Goal: Information Seeking & Learning: Check status

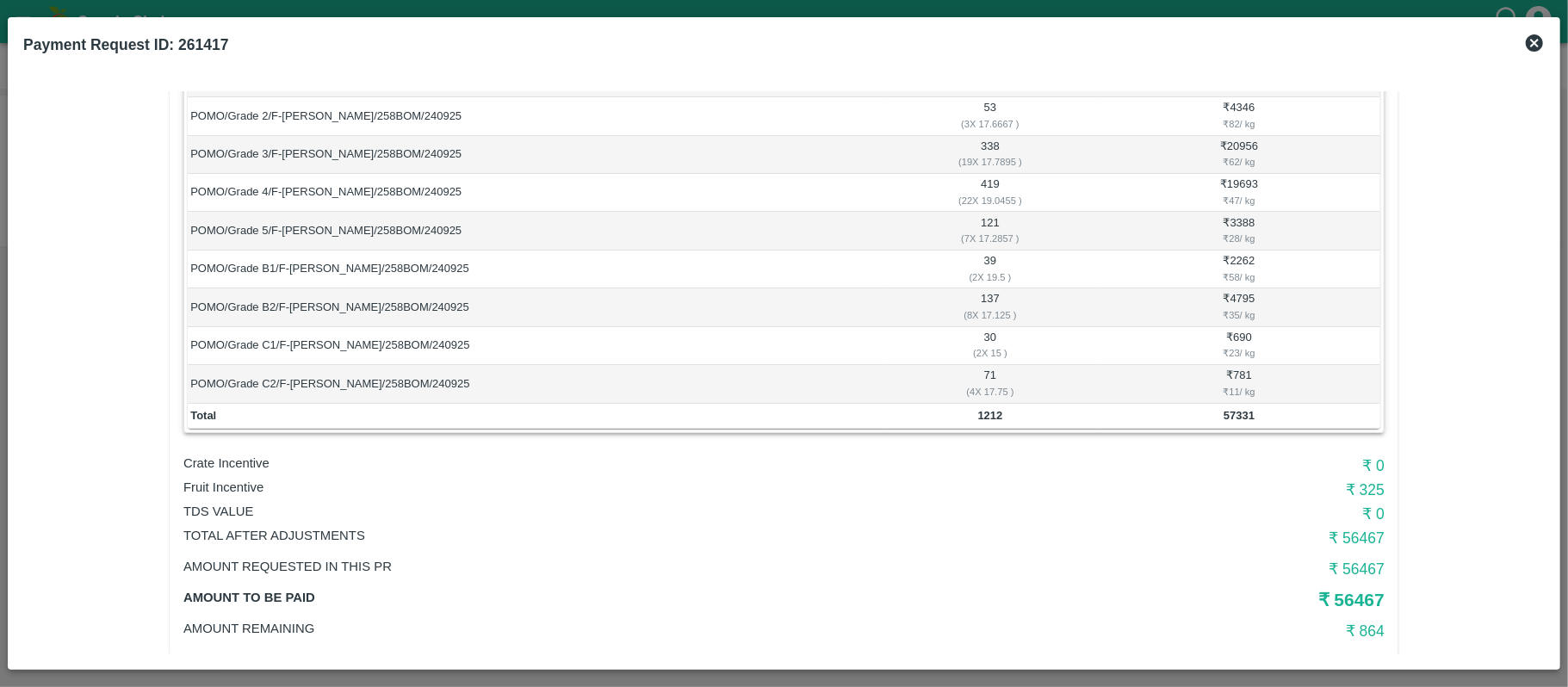
scroll to position [231, 0]
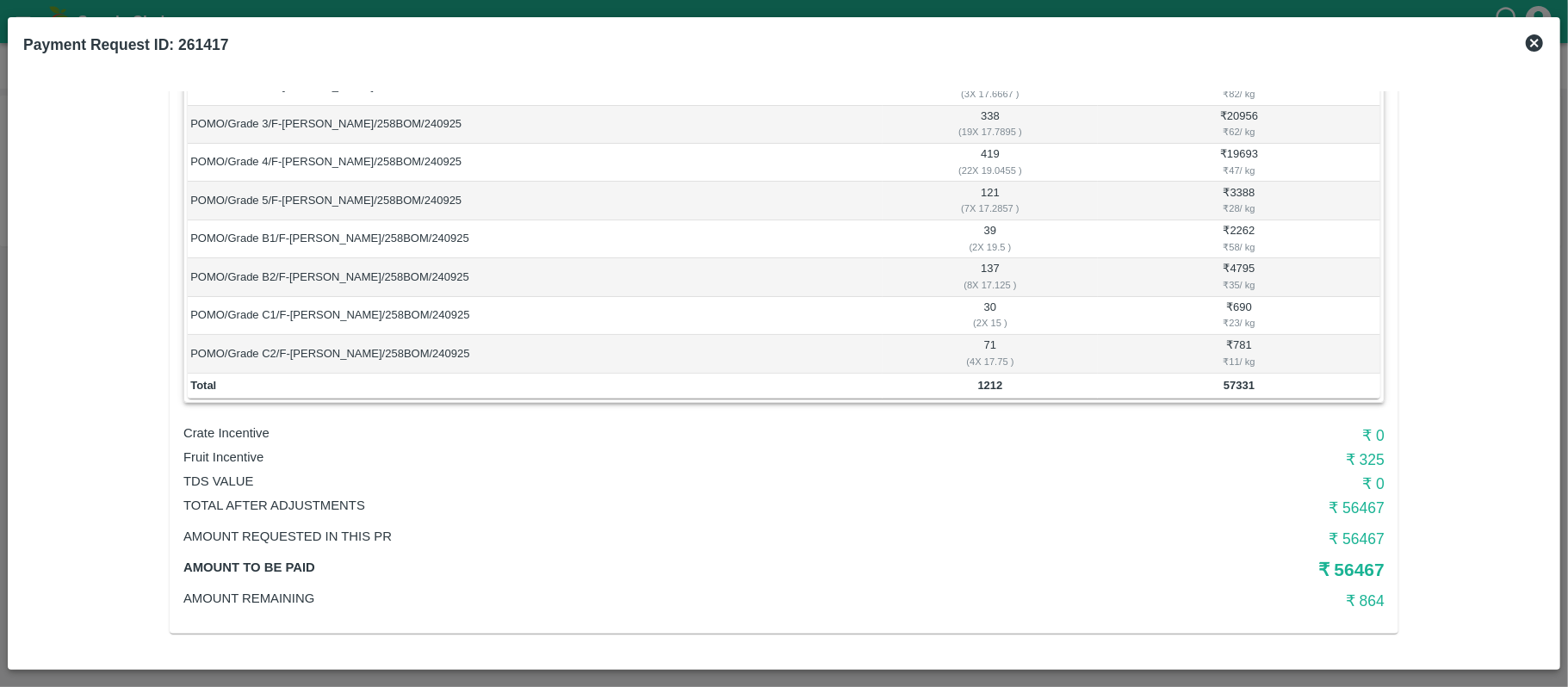
click at [234, 455] on p "Fruit Incentive" at bounding box center [583, 457] width 801 height 19
copy p "Fruit Incentive"
click at [985, 386] on b "1212" at bounding box center [991, 386] width 25 height 13
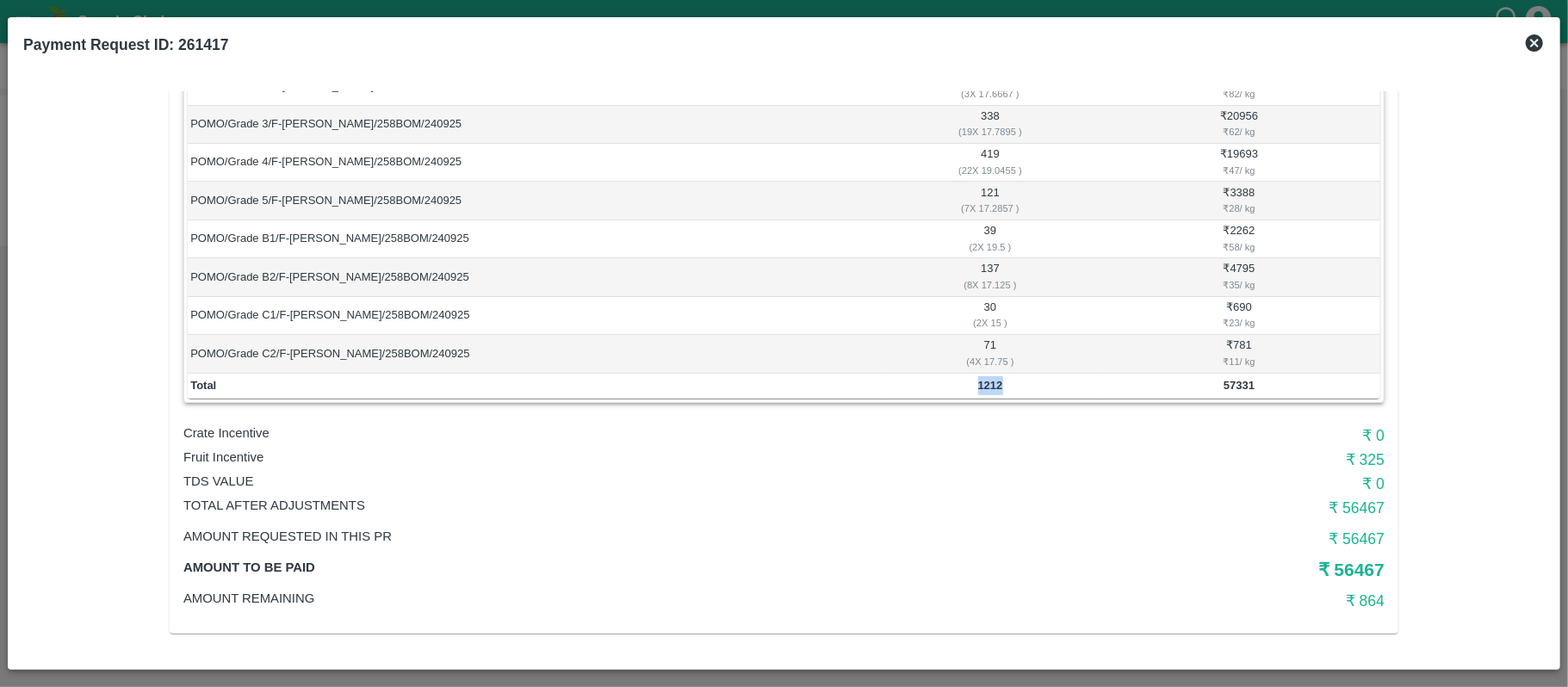
click at [985, 386] on b "1212" at bounding box center [991, 386] width 25 height 13
copy b "1212"
click at [1230, 396] on td "57331" at bounding box center [1239, 386] width 283 height 26
copy b "57331"
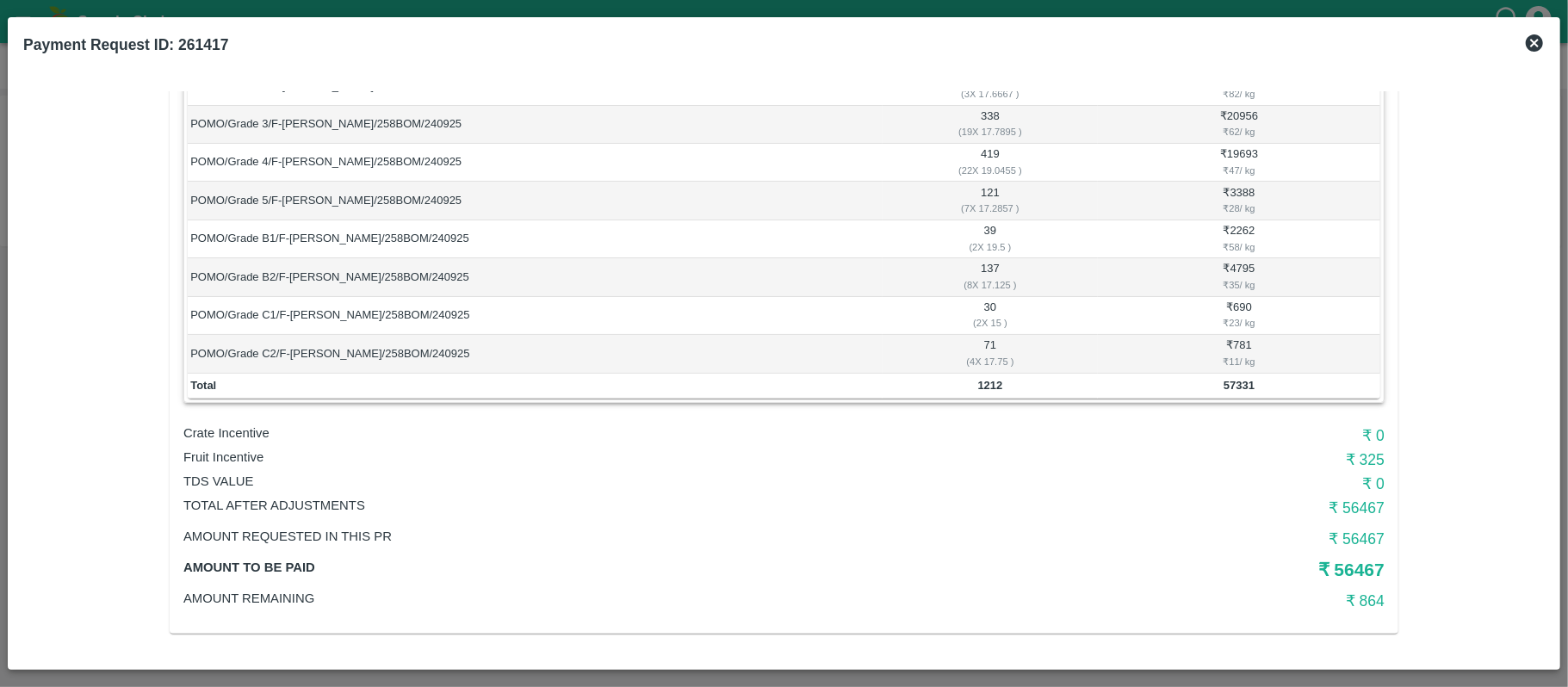
drag, startPoint x: 690, startPoint y: 673, endPoint x: 686, endPoint y: 685, distance: 12.6
click at [689, 673] on div at bounding box center [784, 343] width 1568 height 687
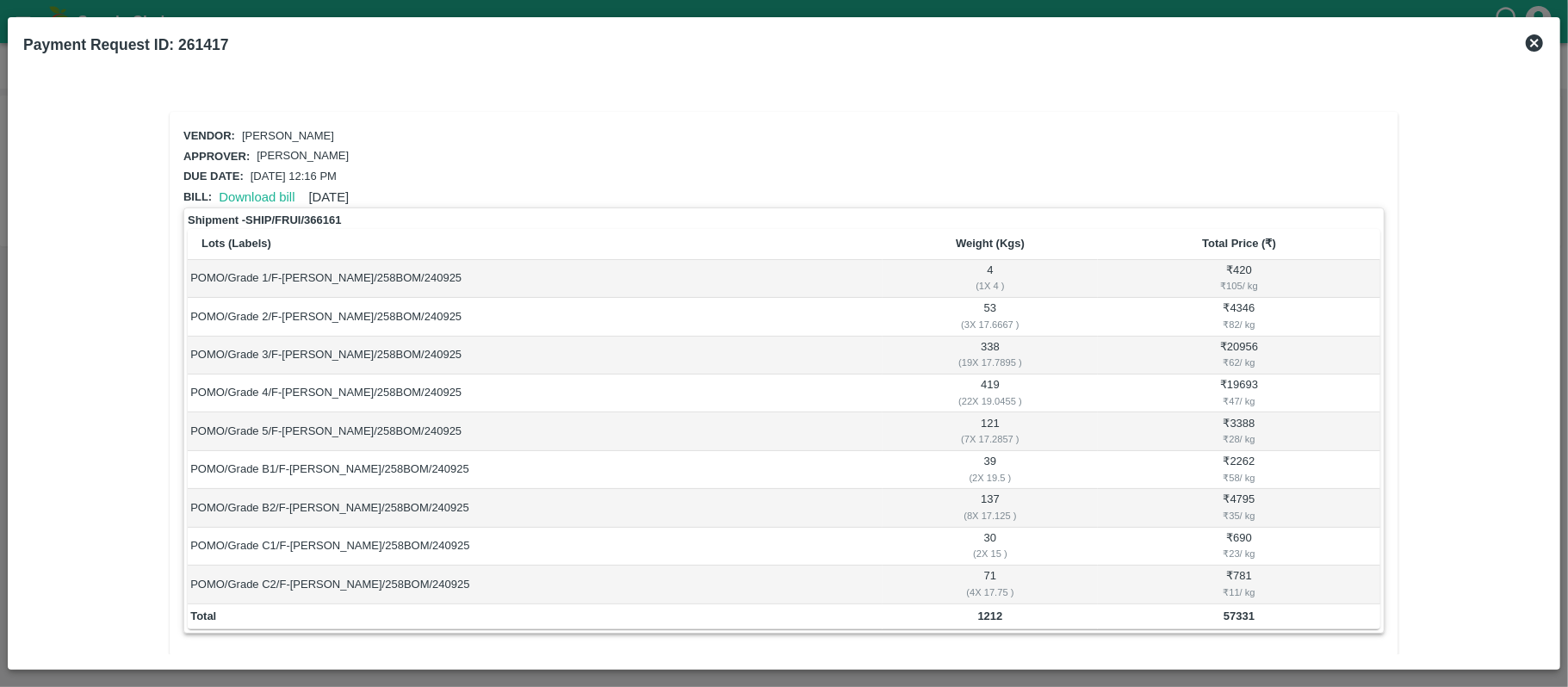
click at [986, 617] on b "1212" at bounding box center [991, 616] width 25 height 13
copy b "1212"
click at [862, 336] on td "POMO/Grade 3/F-MH-Madhav/258BOM/240925" at bounding box center [535, 355] width 695 height 38
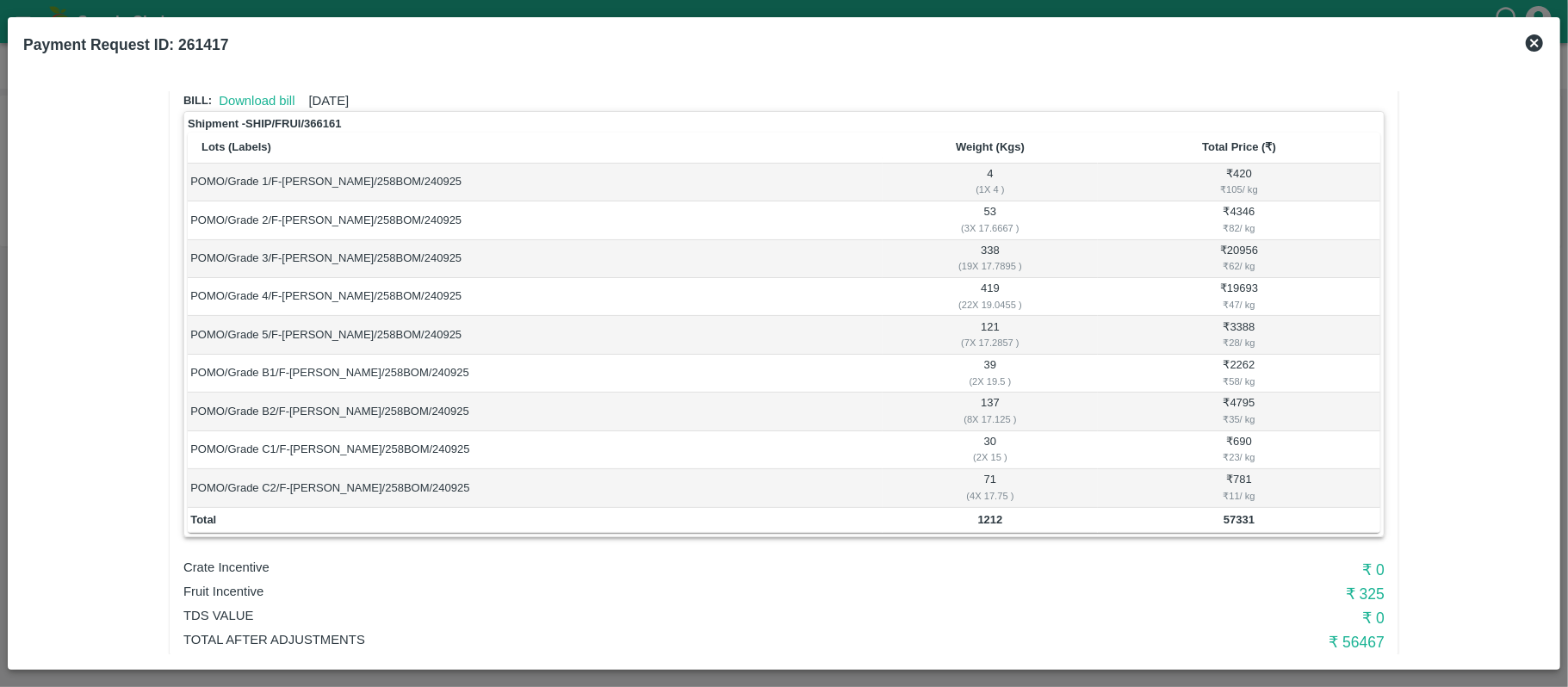
scroll to position [229, 0]
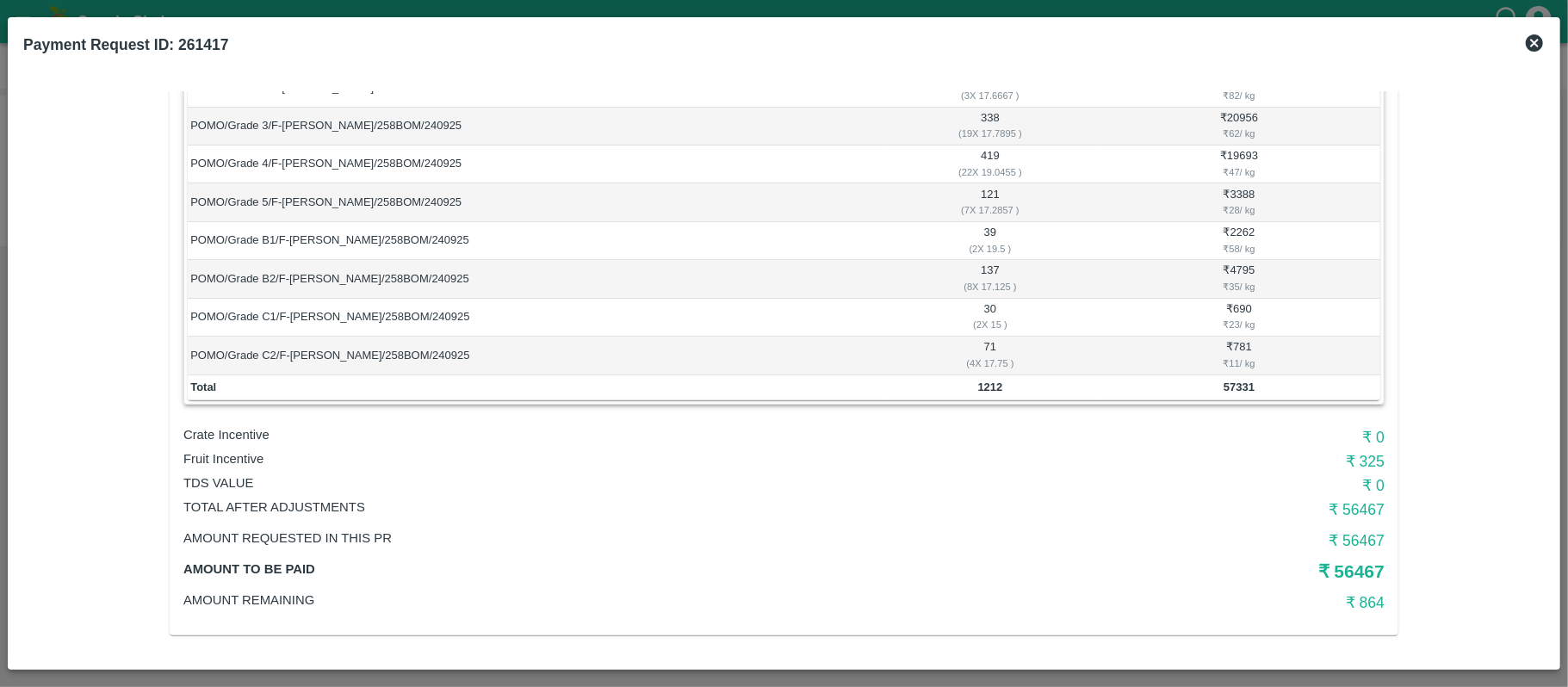
click at [253, 465] on p "Fruit Incentive" at bounding box center [583, 459] width 801 height 19
copy p "Fruit Incentive"
click at [1364, 456] on h6 "₹ 325" at bounding box center [1185, 462] width 401 height 25
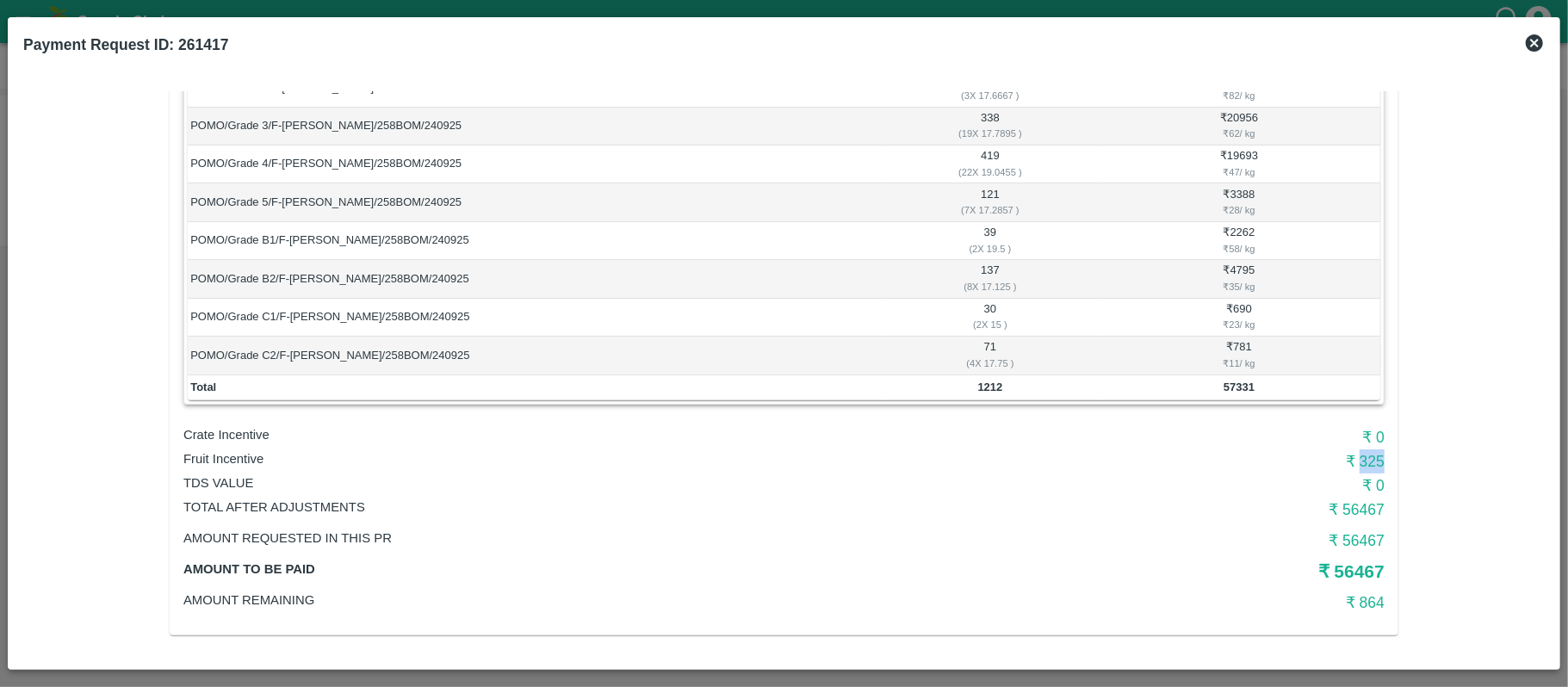
click at [1364, 456] on h6 "₹ 325" at bounding box center [1185, 462] width 401 height 25
copy h6 "325"
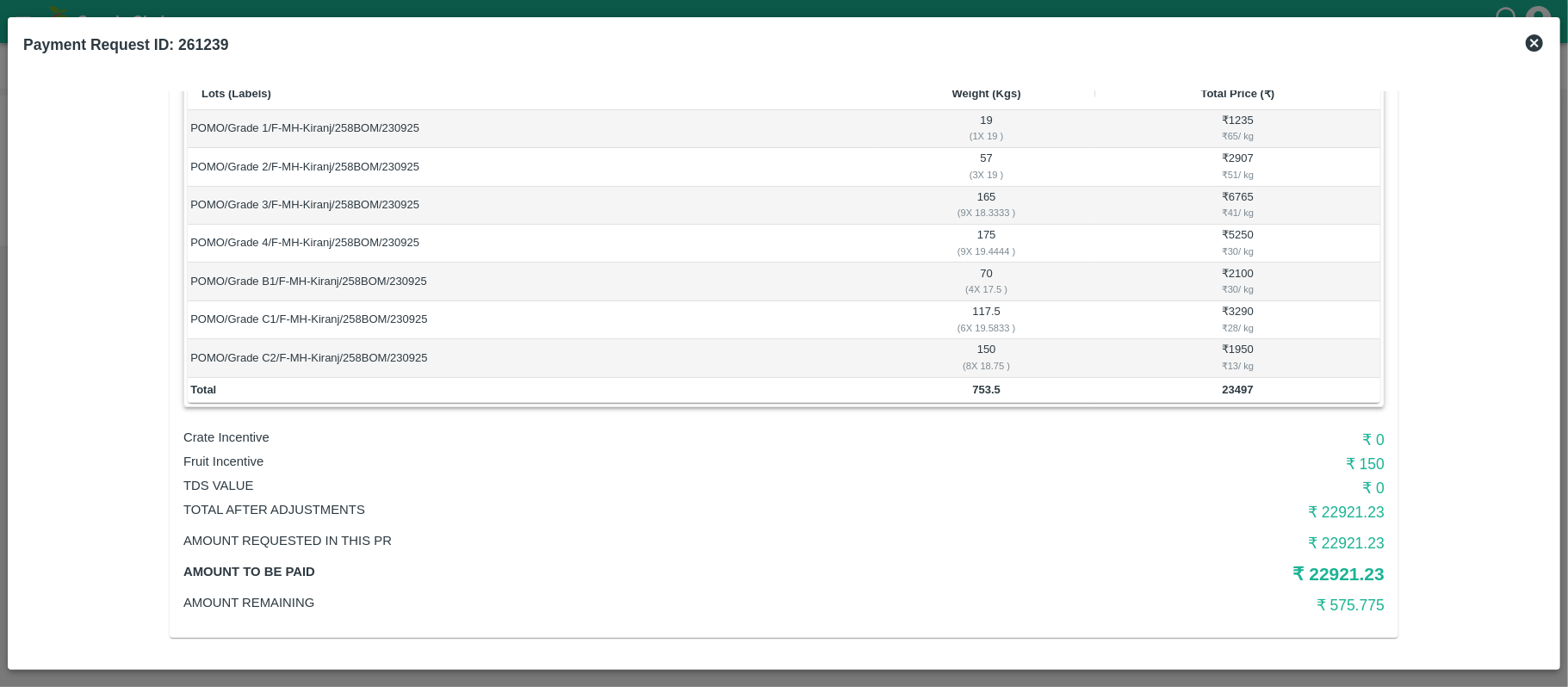
scroll to position [152, 0]
click at [980, 386] on b "753.5" at bounding box center [987, 387] width 28 height 13
copy b "753.5"
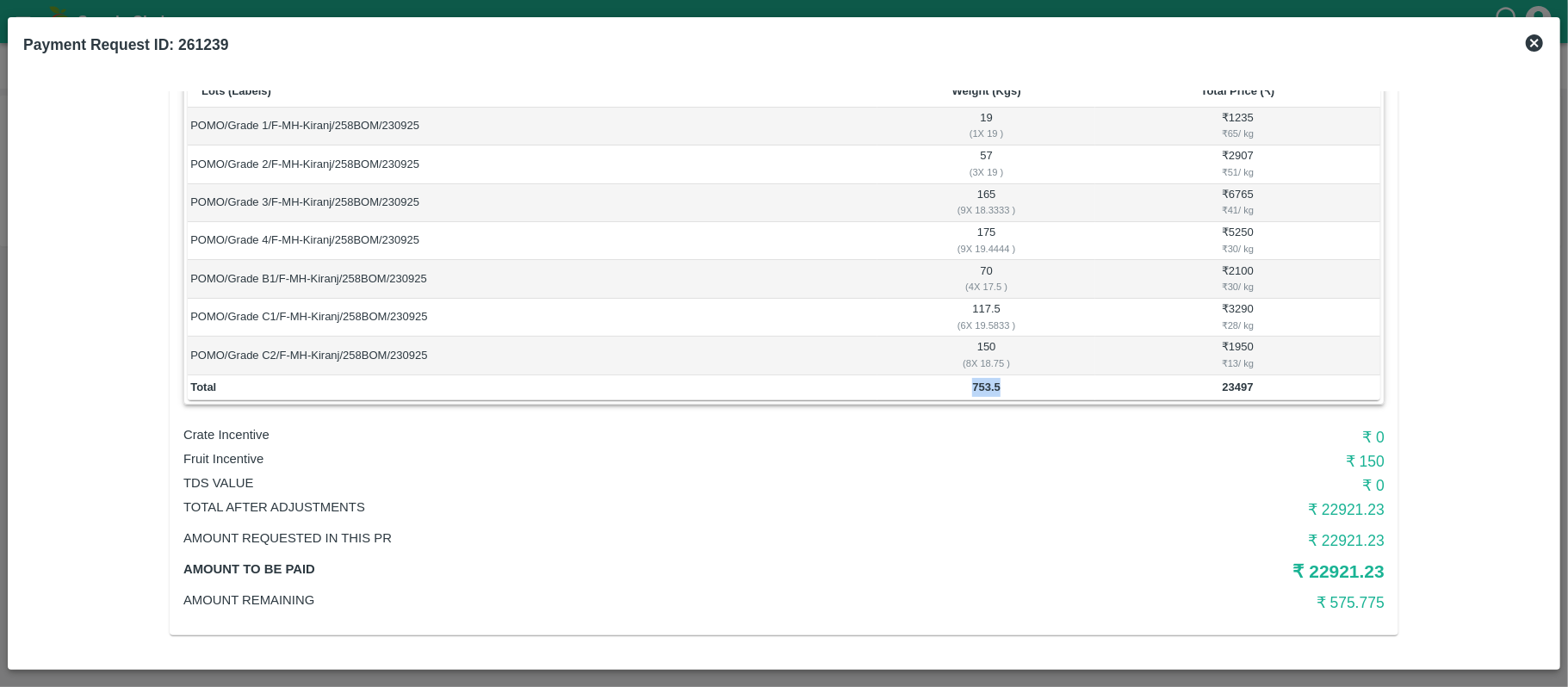
copy b "753.5"
click at [1240, 398] on td "23497" at bounding box center [1238, 387] width 285 height 26
click at [1232, 386] on b "23497" at bounding box center [1237, 387] width 31 height 13
copy b "23497"
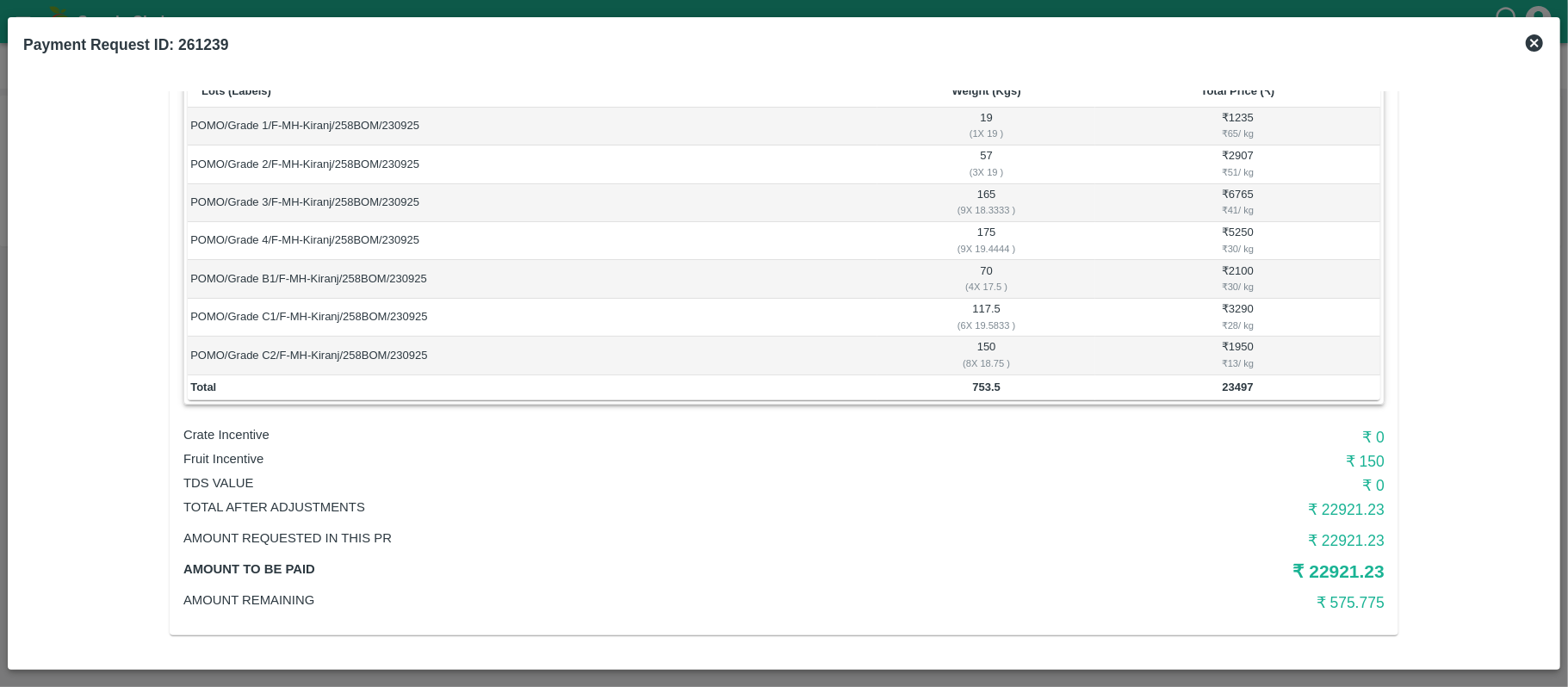
click at [985, 384] on b "753.5" at bounding box center [987, 387] width 28 height 13
copy b "753.5"
click at [242, 459] on p "Fruit Incentive" at bounding box center [583, 459] width 801 height 19
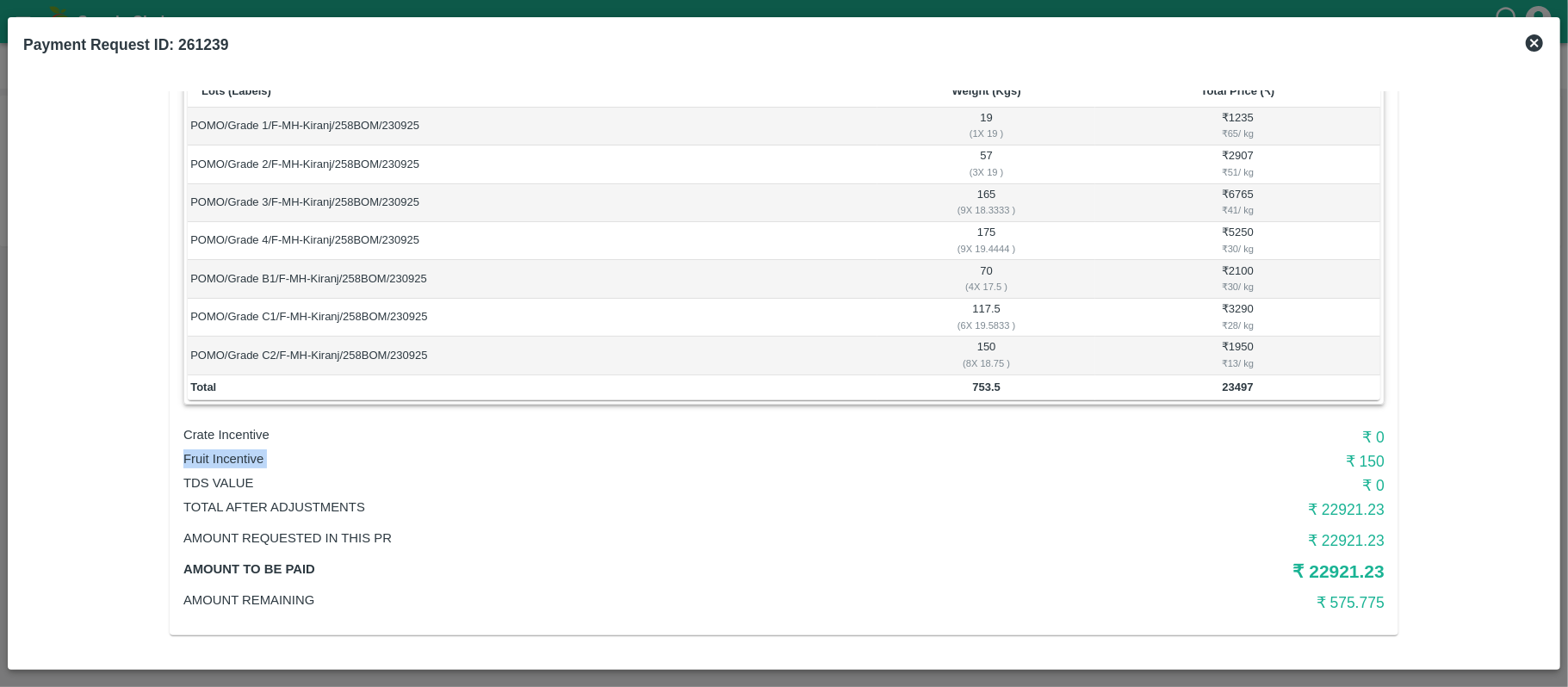
click at [242, 459] on p "Fruit Incentive" at bounding box center [583, 459] width 801 height 19
copy p "Fruit Incentive"
click at [1372, 461] on h6 "₹ 150" at bounding box center [1185, 462] width 401 height 25
copy h6 "150"
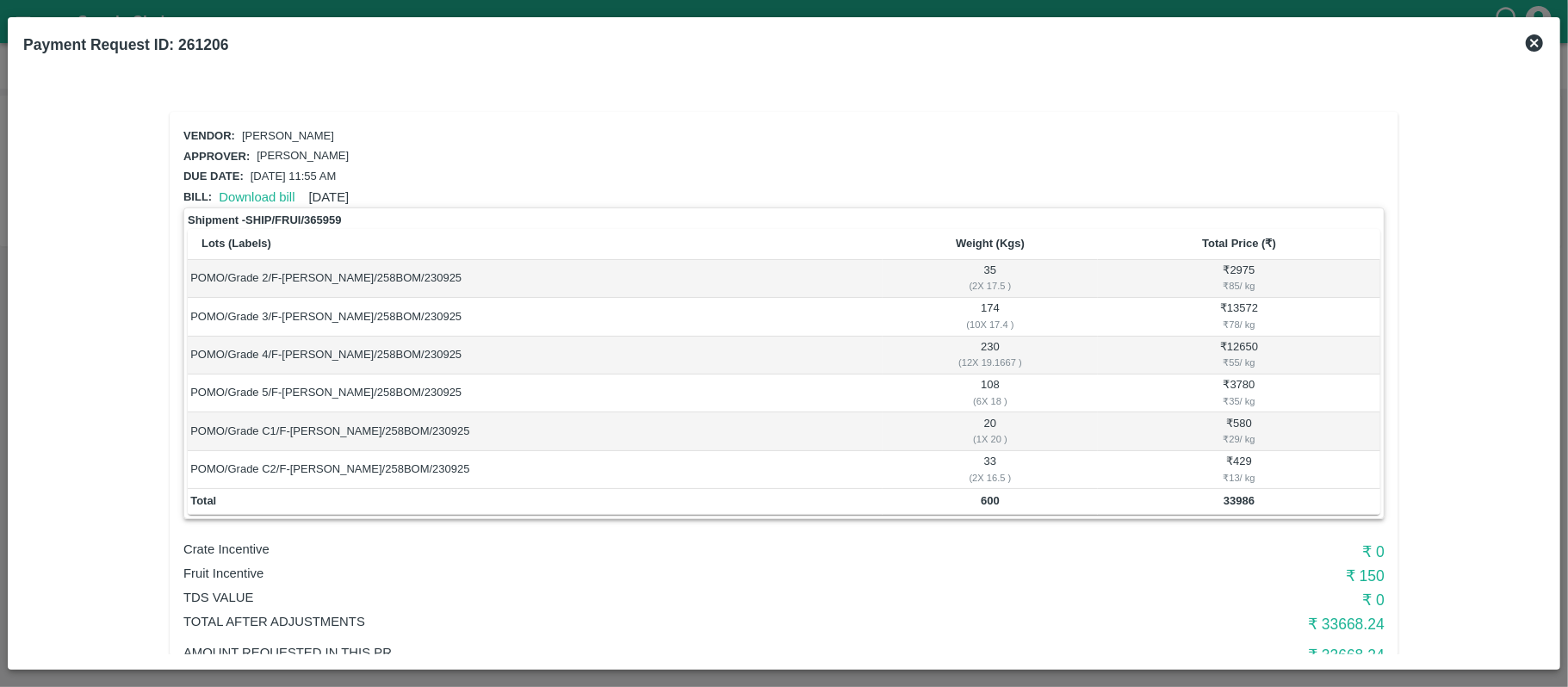
click at [991, 504] on b "600" at bounding box center [991, 501] width 19 height 13
copy b "600"
click at [1237, 501] on b "33986" at bounding box center [1239, 501] width 31 height 13
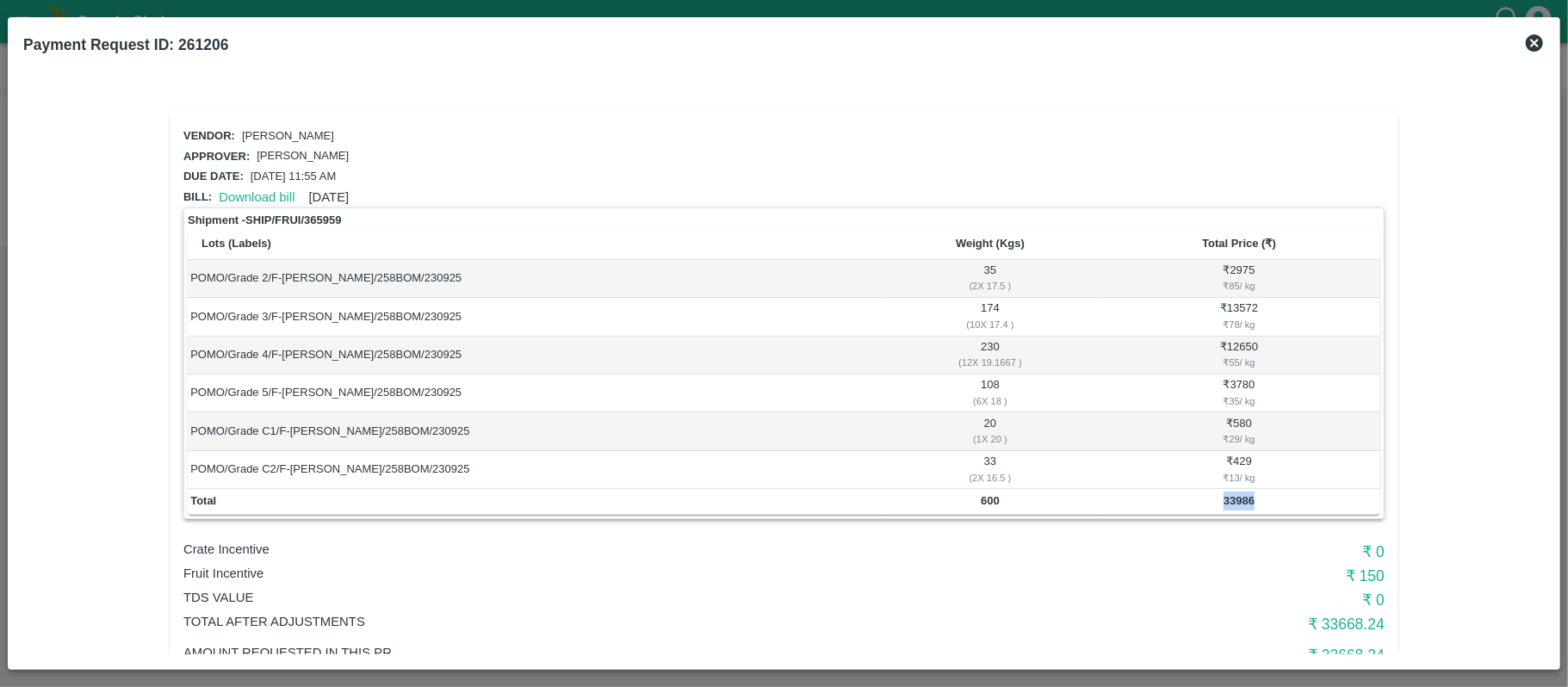
copy b "33986"
click at [989, 498] on b "600" at bounding box center [991, 501] width 19 height 13
copy b "600"
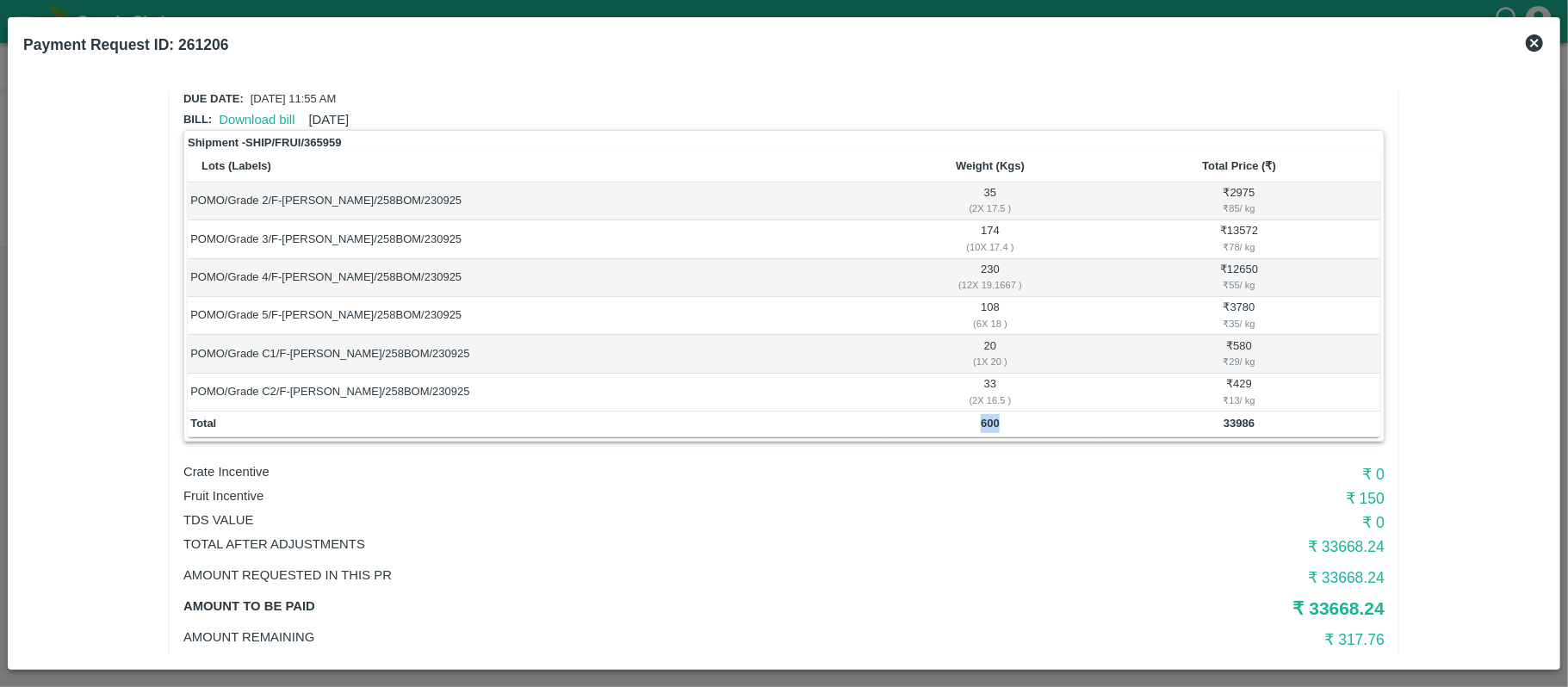
scroll to position [114, 0]
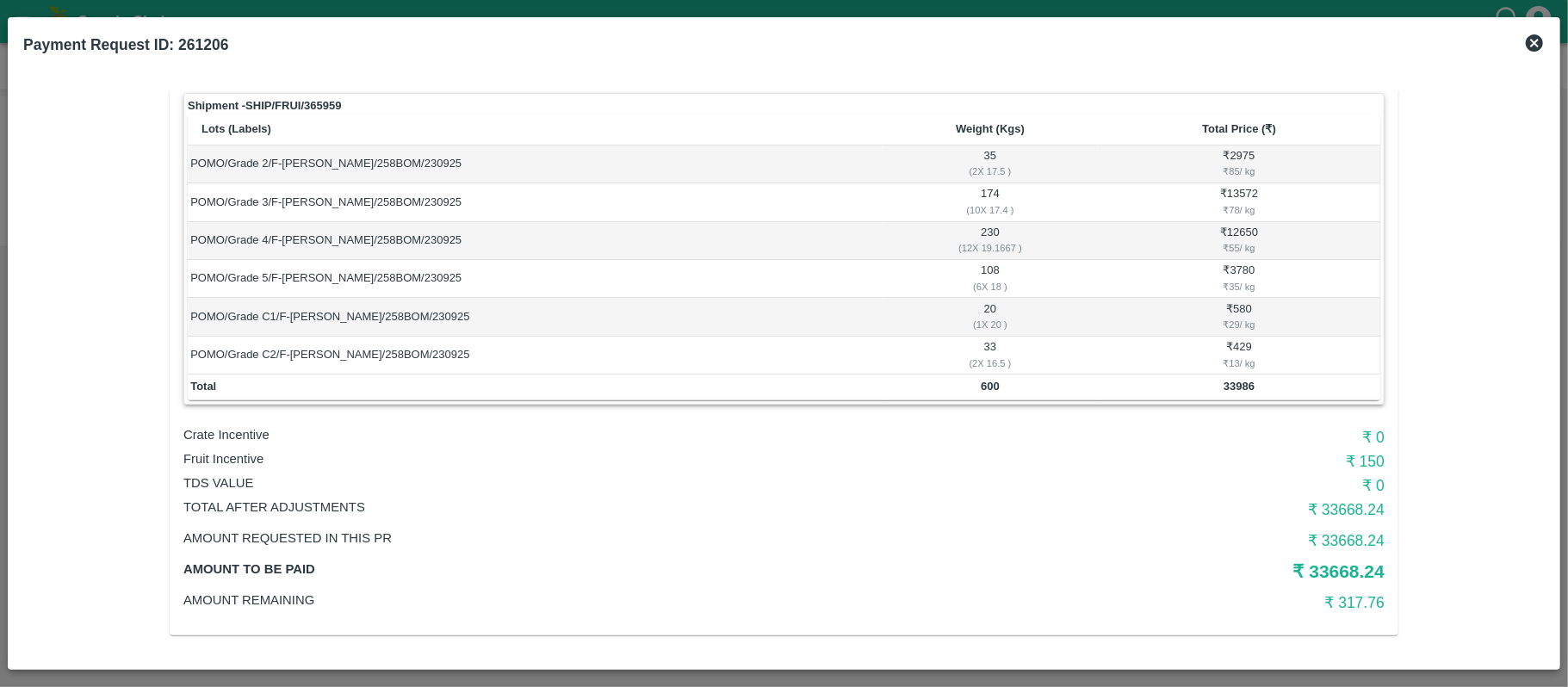
click at [1363, 458] on h6 "₹ 150" at bounding box center [1185, 462] width 401 height 25
copy h6 "150"
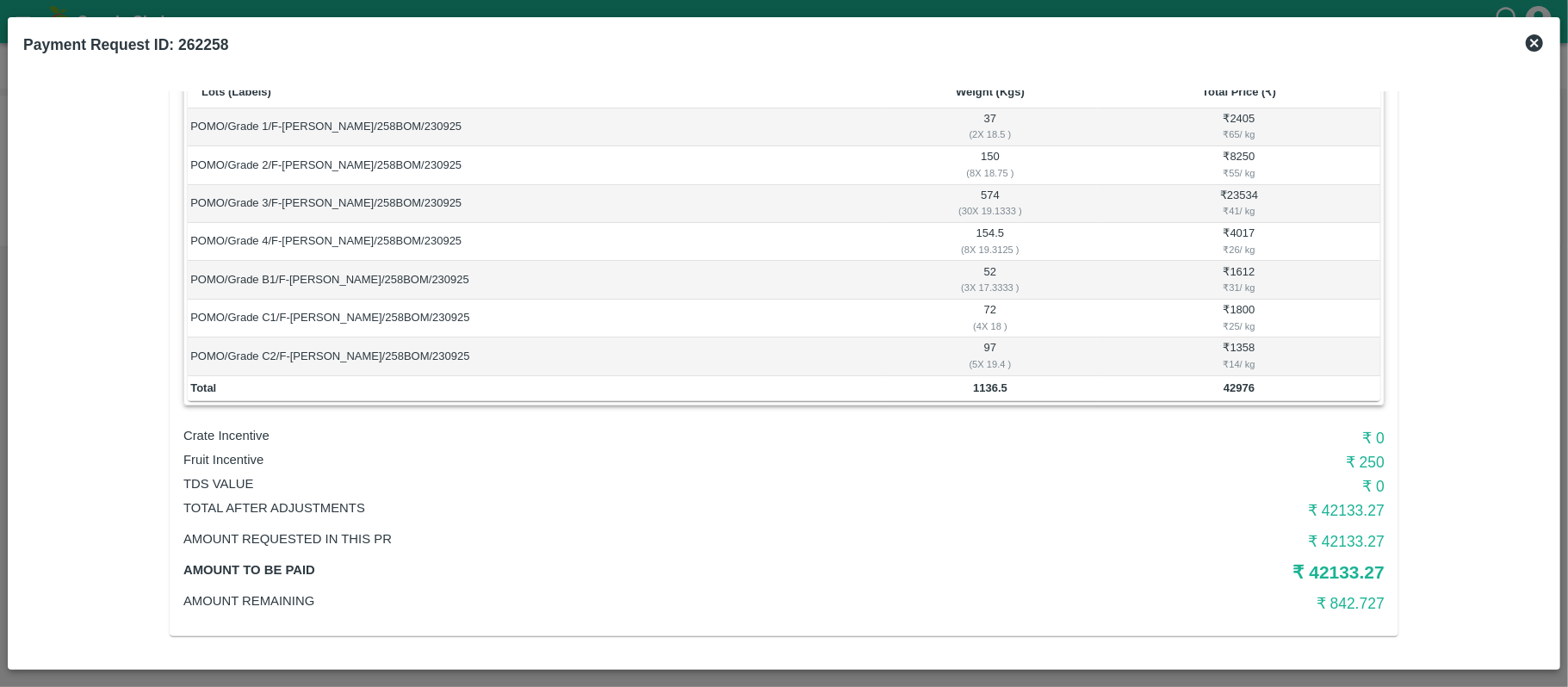
scroll to position [152, 0]
click at [979, 390] on b "1136.5" at bounding box center [991, 387] width 34 height 13
copy b "1136.5"
click at [1224, 393] on td "42976" at bounding box center [1239, 387] width 283 height 26
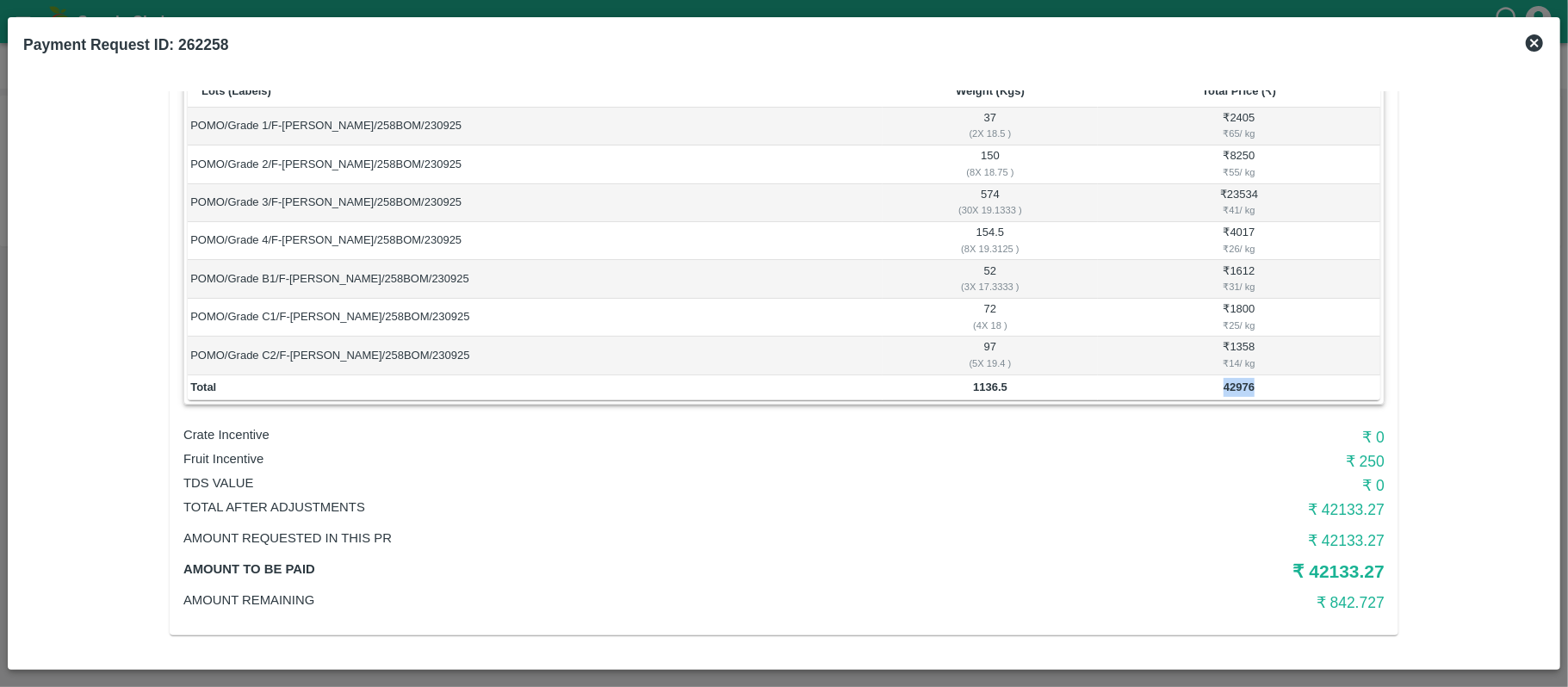
click at [1224, 393] on td "42976" at bounding box center [1239, 387] width 283 height 26
copy b "42976"
click at [987, 381] on b "1136.5" at bounding box center [991, 387] width 34 height 13
copy b "1136.5"
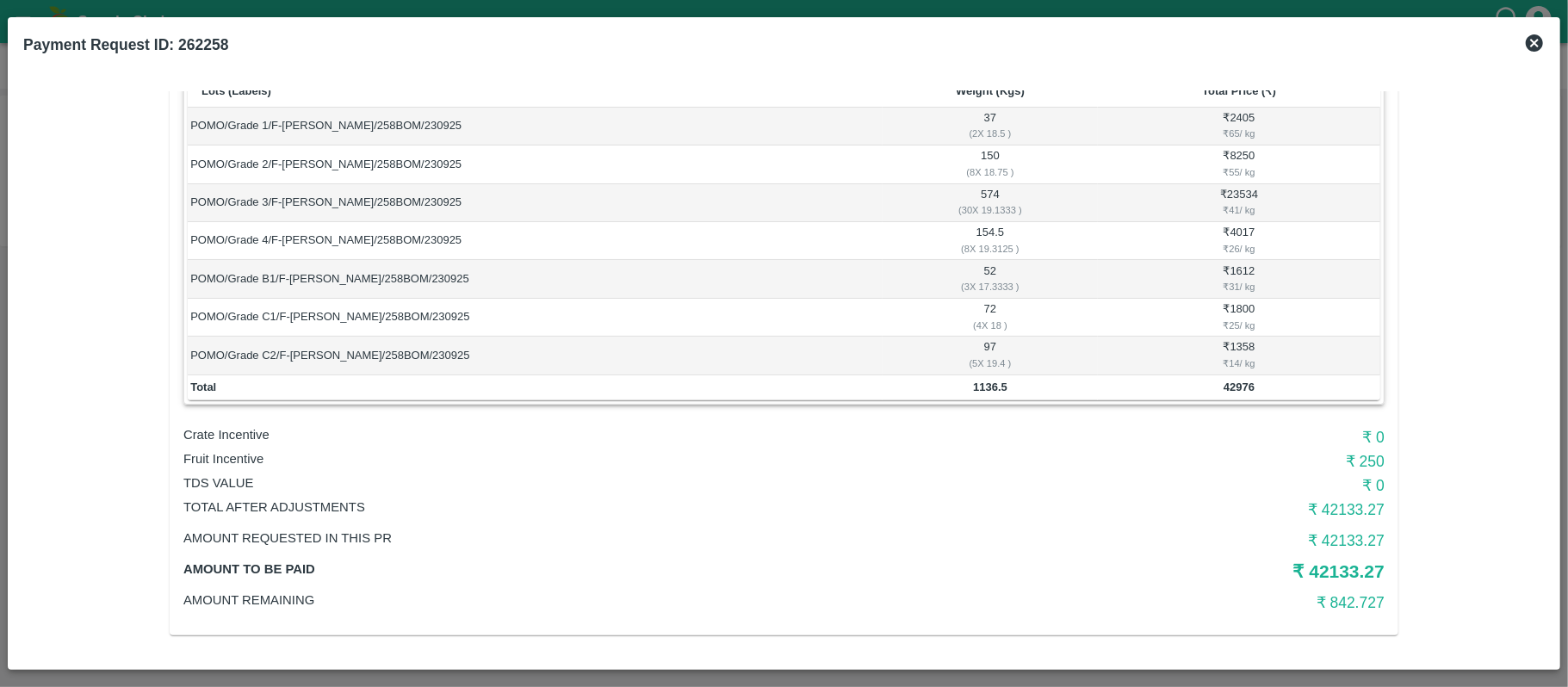
click at [1359, 458] on h6 "₹ 250" at bounding box center [1185, 462] width 401 height 25
copy h6 "250"
click at [235, 459] on p "Fruit Incentive" at bounding box center [583, 459] width 801 height 19
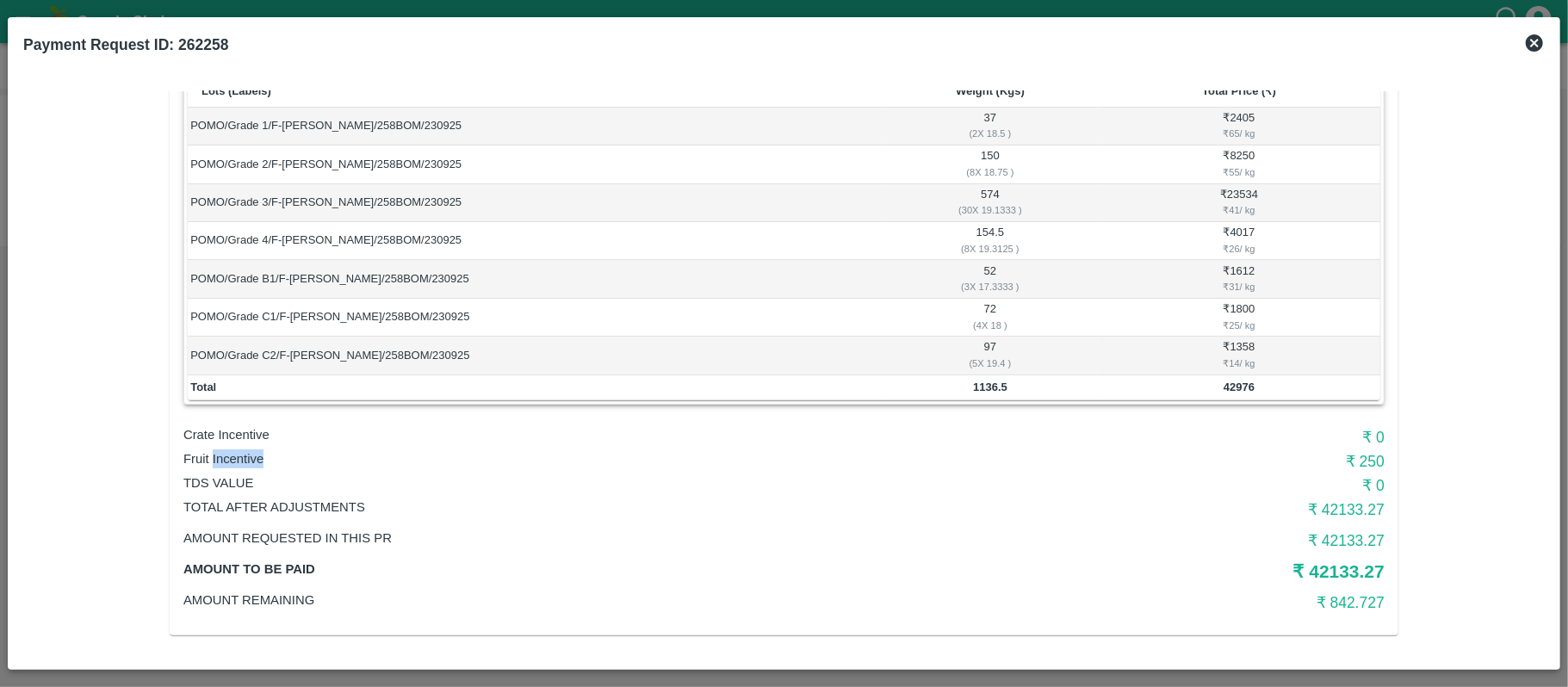
copy p "Incentive"
click at [235, 459] on p "Fruit Incentive" at bounding box center [583, 459] width 801 height 19
copy p "Fruit Incentive"
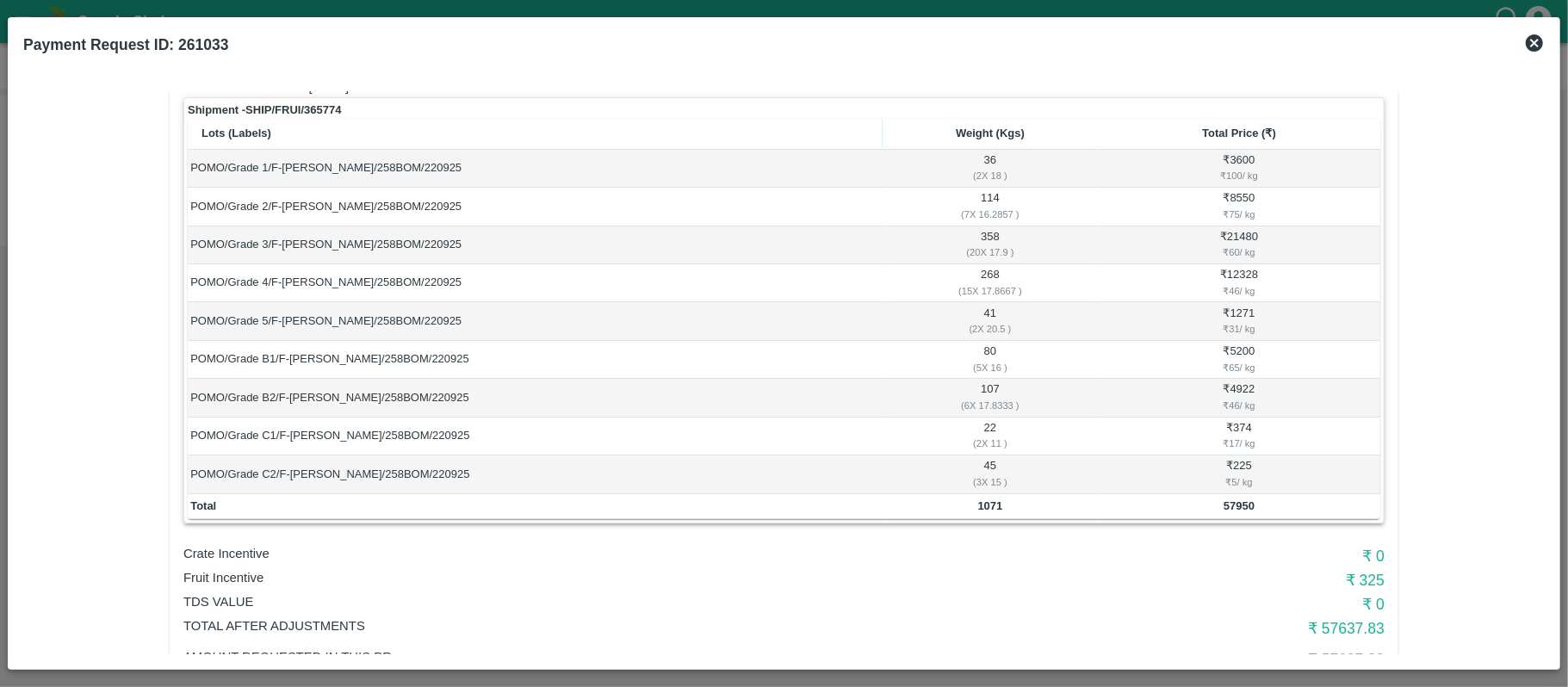
scroll to position [231, 0]
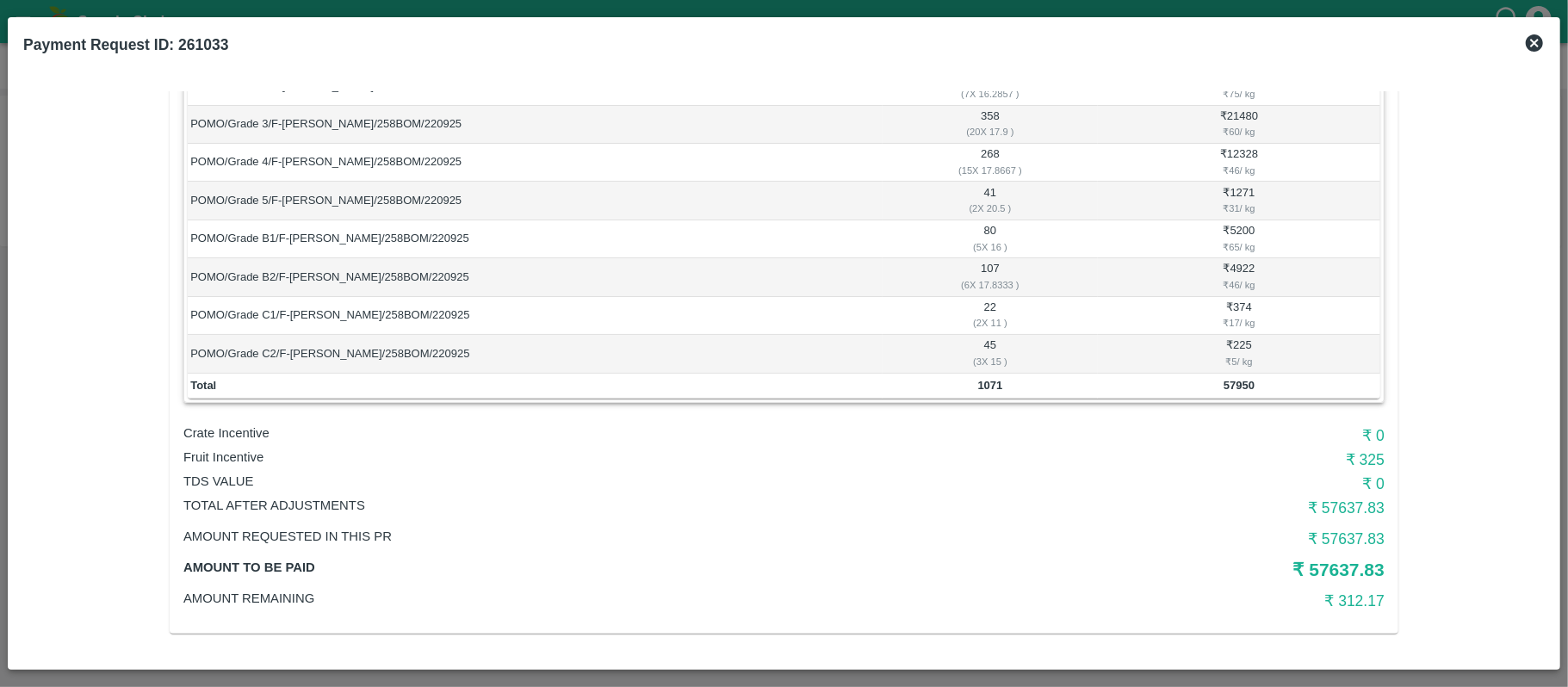
click at [1003, 386] on td "1071" at bounding box center [991, 386] width 215 height 26
click at [996, 386] on b "1071" at bounding box center [991, 386] width 25 height 13
copy b "1"
click at [994, 386] on b "1071" at bounding box center [991, 386] width 25 height 13
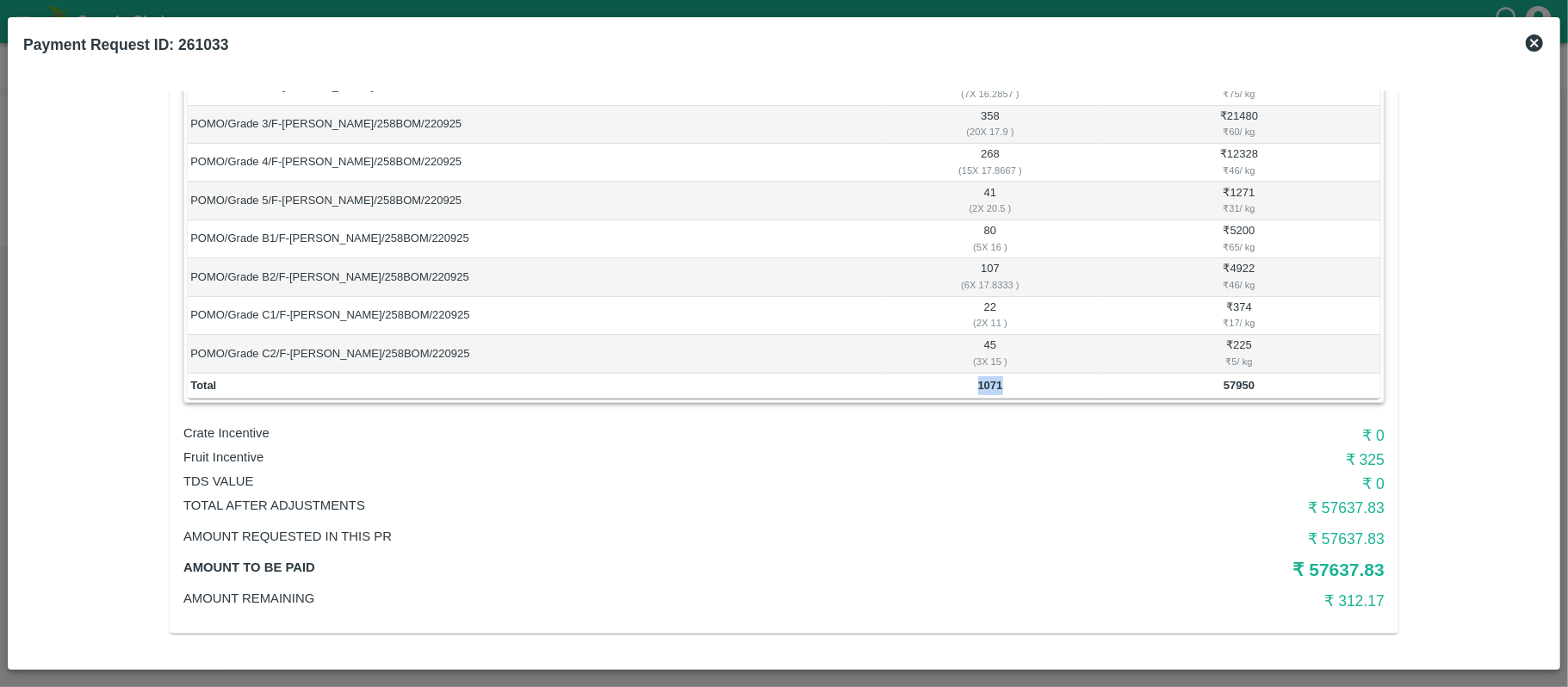
click at [994, 386] on b "1071" at bounding box center [991, 386] width 25 height 13
click at [1248, 393] on td "57950" at bounding box center [1239, 386] width 283 height 26
copy b "57950"
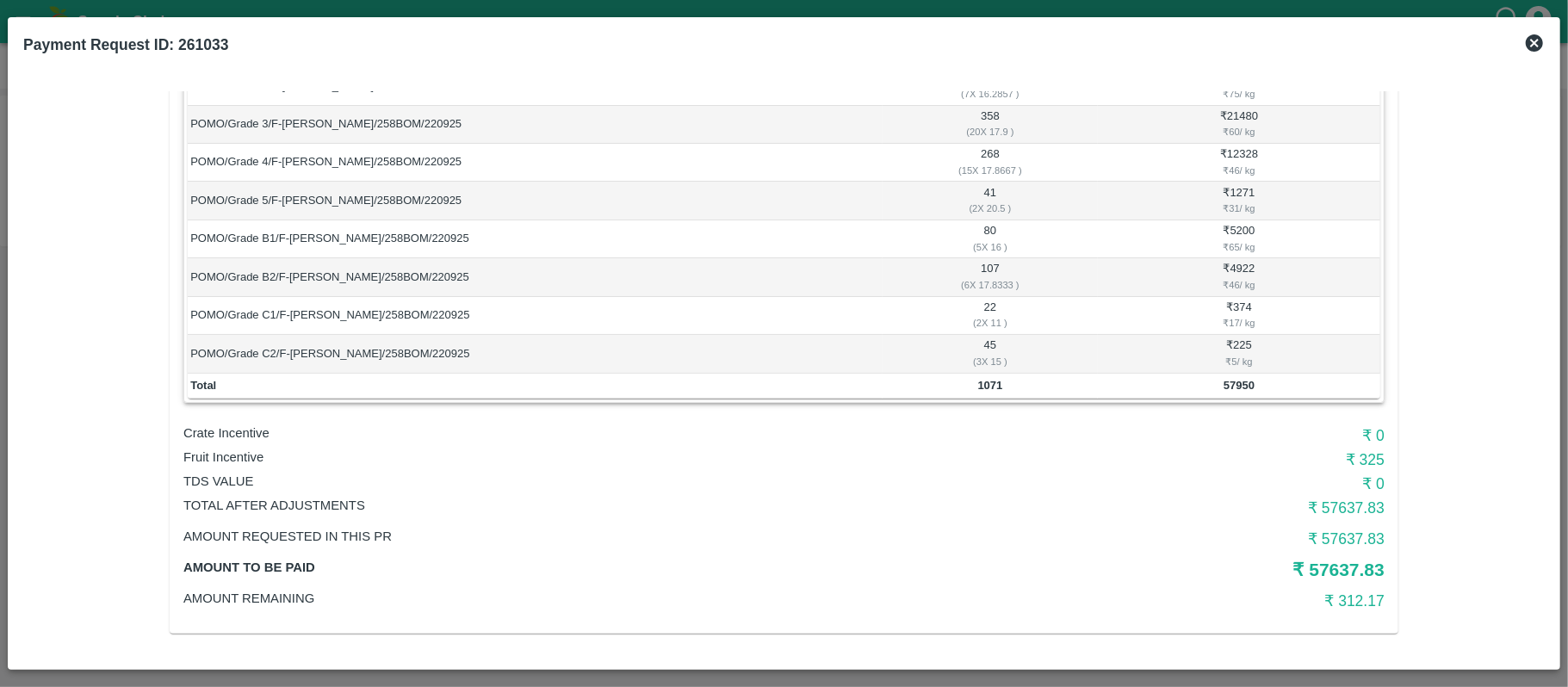
click at [980, 383] on b "1071" at bounding box center [991, 386] width 25 height 13
copy b "1071"
click at [238, 463] on p "Fruit Incentive" at bounding box center [583, 457] width 801 height 19
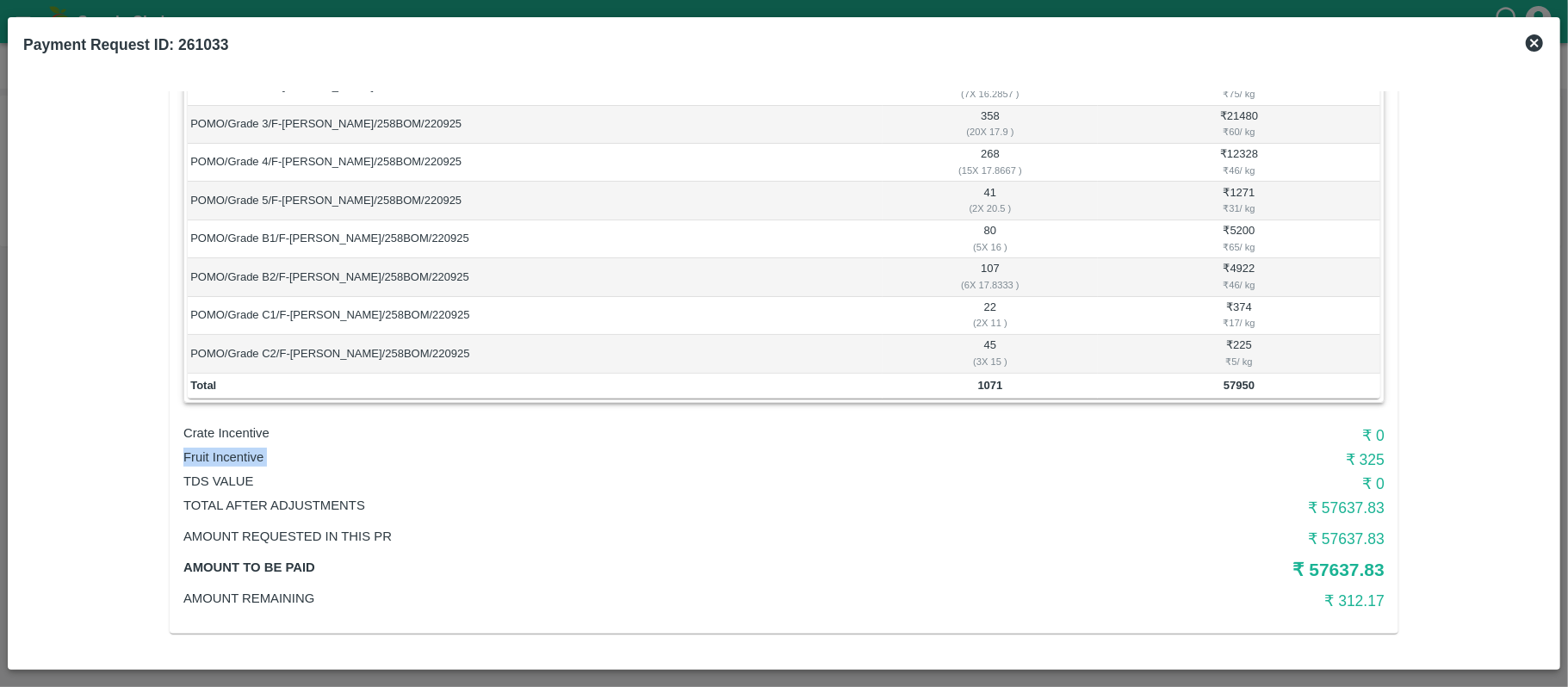
click at [238, 463] on p "Fruit Incentive" at bounding box center [583, 457] width 801 height 19
copy p "Fruit Incentive"
click at [1362, 469] on h6 "₹ 325" at bounding box center [1185, 460] width 401 height 25
copy h6 "325"
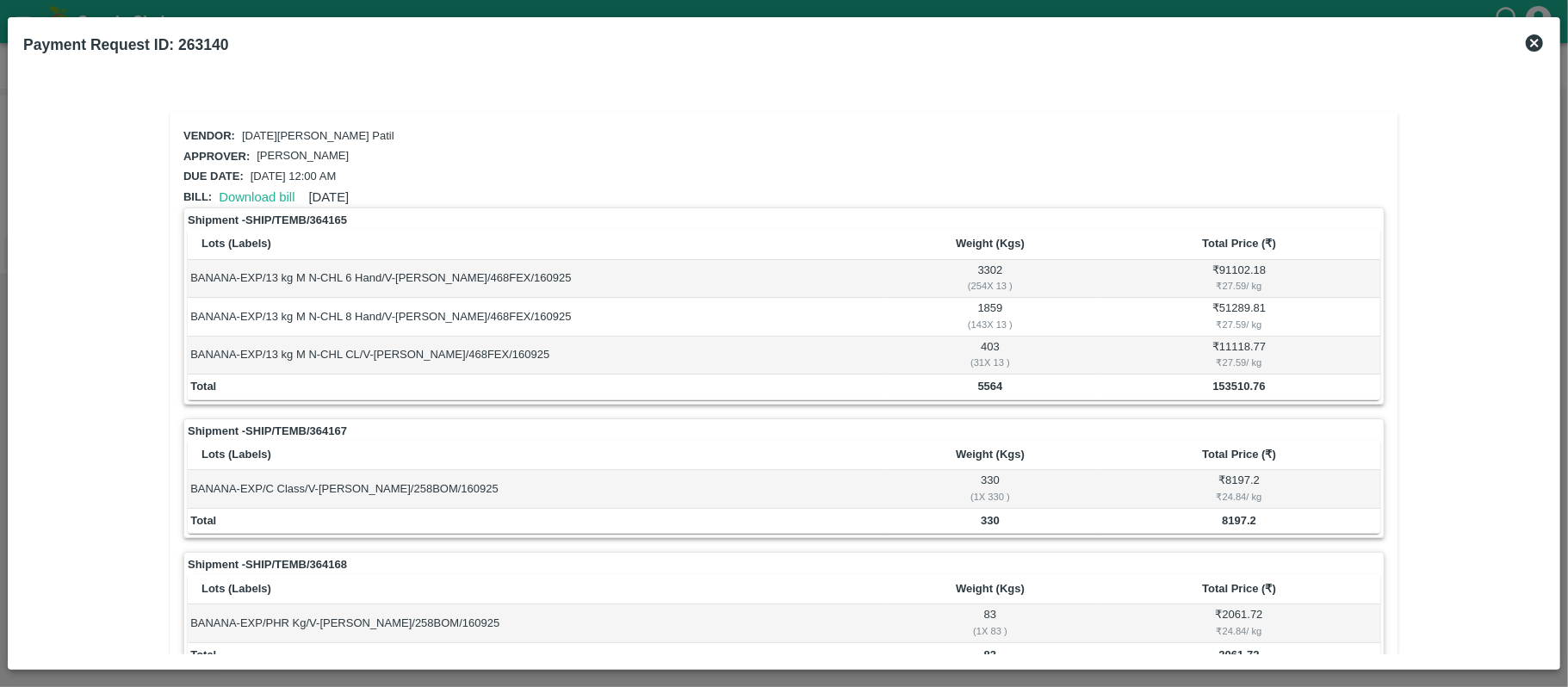
click at [1534, 43] on icon at bounding box center [1535, 43] width 21 height 21
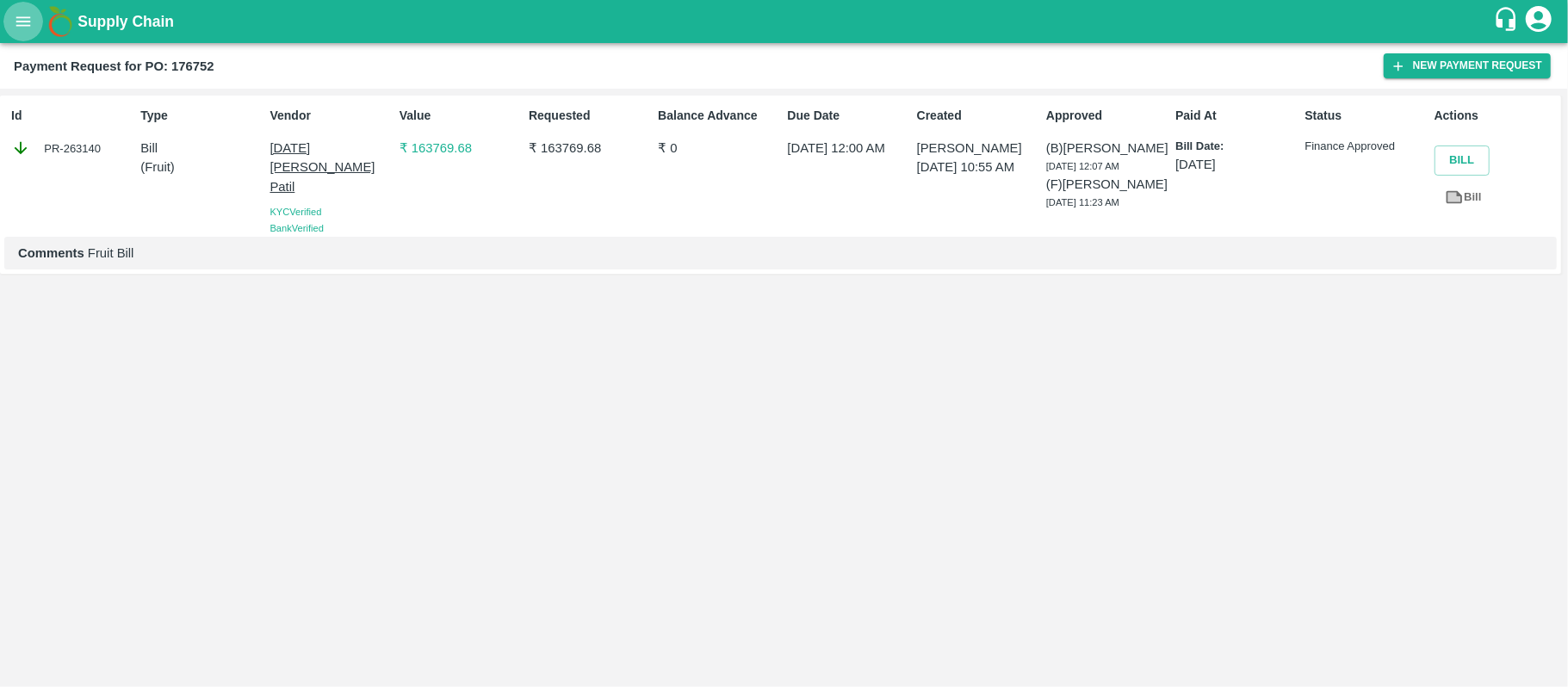
click at [28, 10] on button "open drawer" at bounding box center [24, 22] width 40 height 40
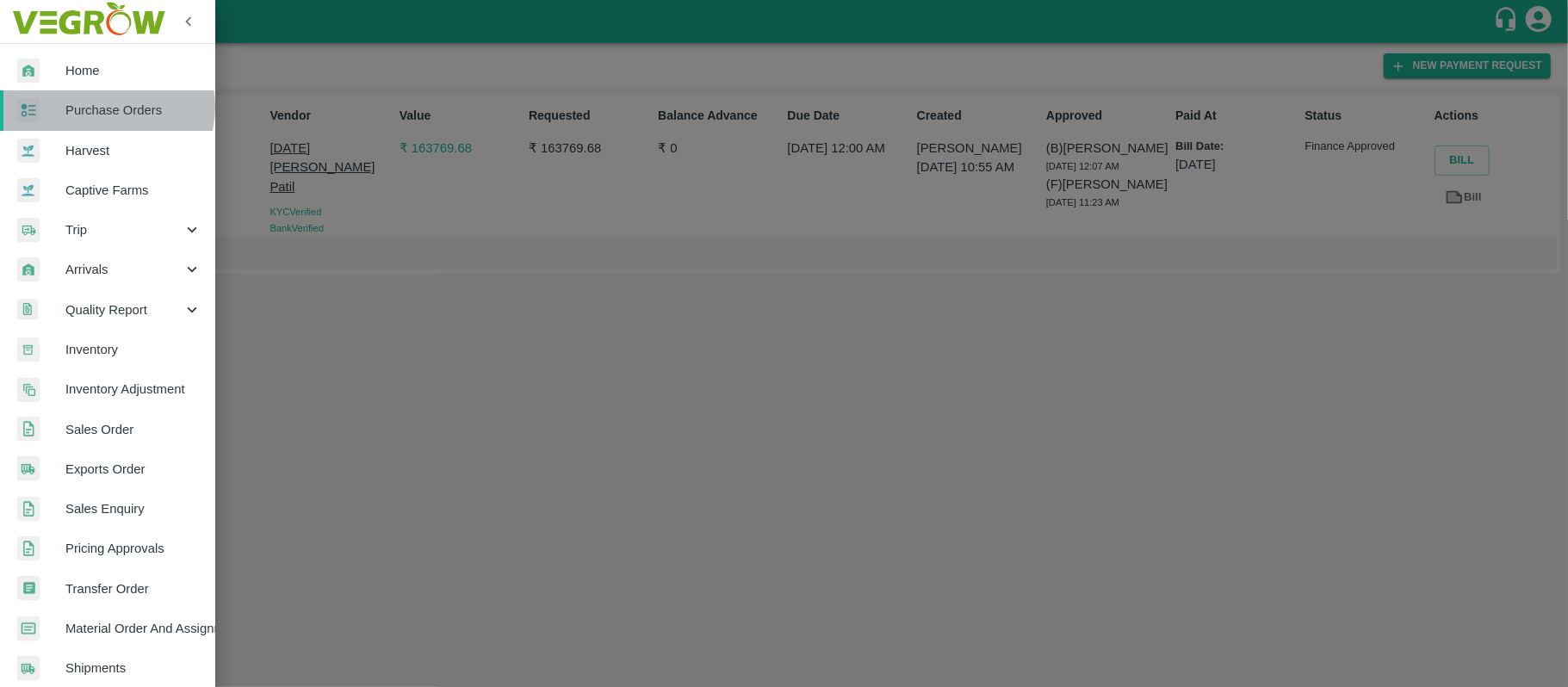
click at [108, 108] on span "Purchase Orders" at bounding box center [133, 111] width 136 height 19
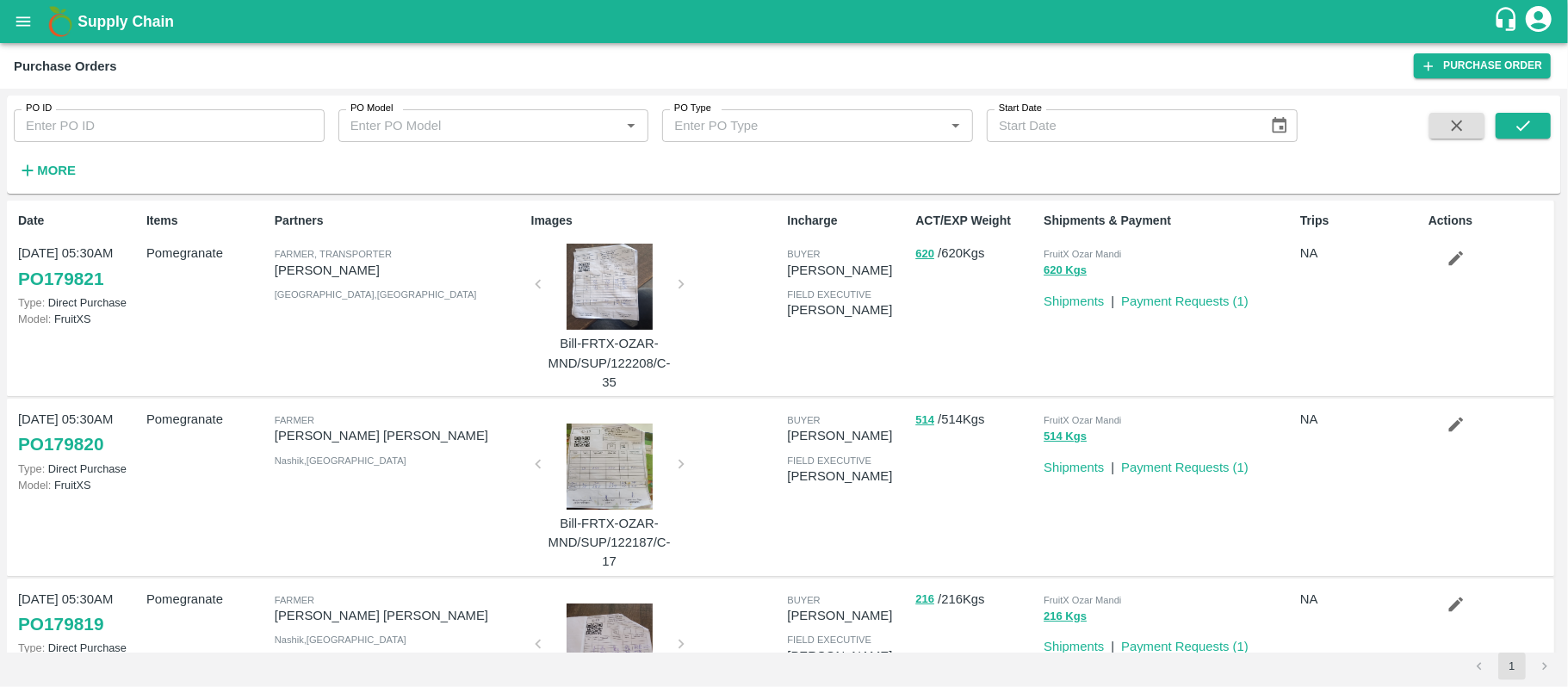
click at [143, 128] on input "PO ID" at bounding box center [169, 126] width 311 height 33
paste input "176752"
click at [1520, 112] on div "PO ID 176752 PO ID PO Model PO Model   * PO Type PO Type   * Start Date Start D…" at bounding box center [784, 144] width 1555 height 84
click at [1530, 129] on icon "submit" at bounding box center [1524, 126] width 19 height 19
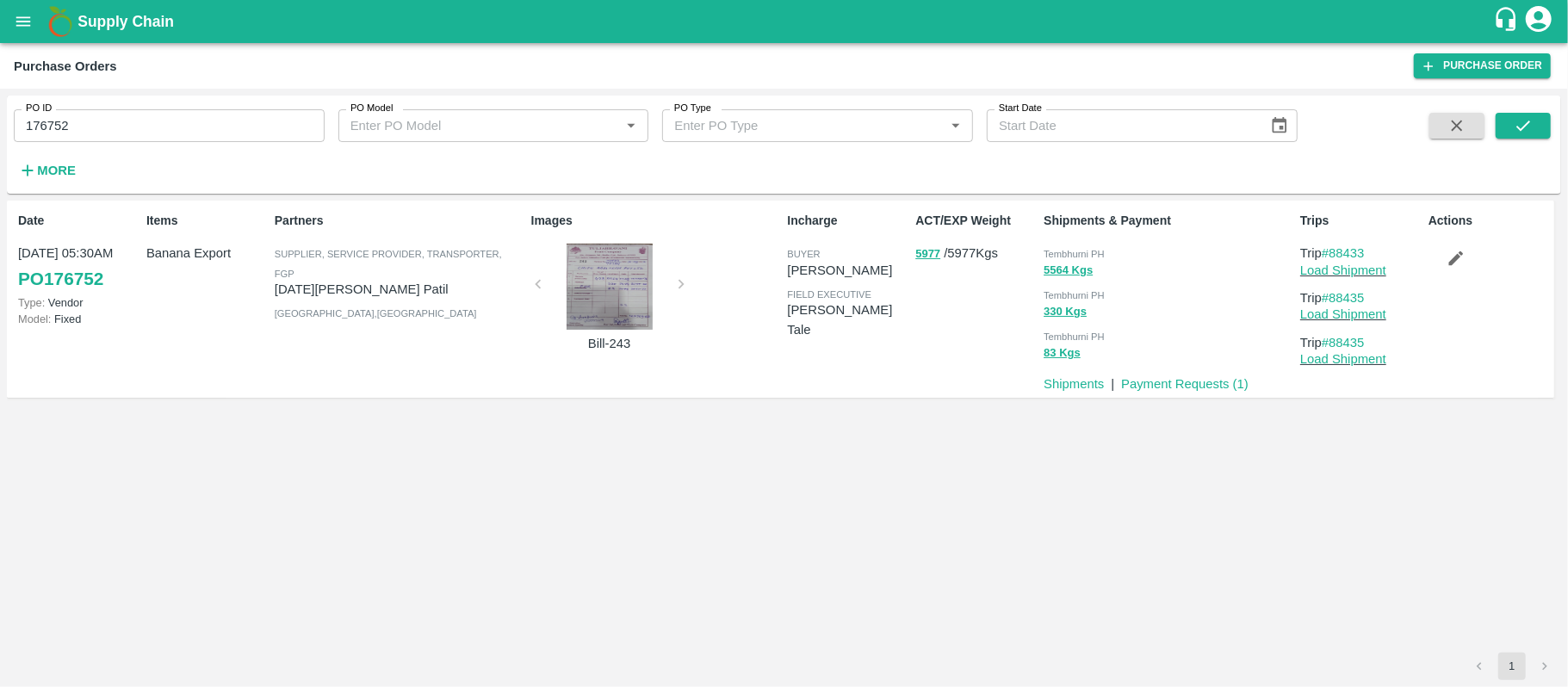
click at [1079, 249] on span "Tembhurni PH" at bounding box center [1074, 253] width 61 height 10
copy div "Tembhurni PH 5564 Kgs"
click at [1079, 249] on span "Tembhurni PH" at bounding box center [1074, 253] width 61 height 10
click at [170, 134] on input "176752" at bounding box center [169, 126] width 311 height 33
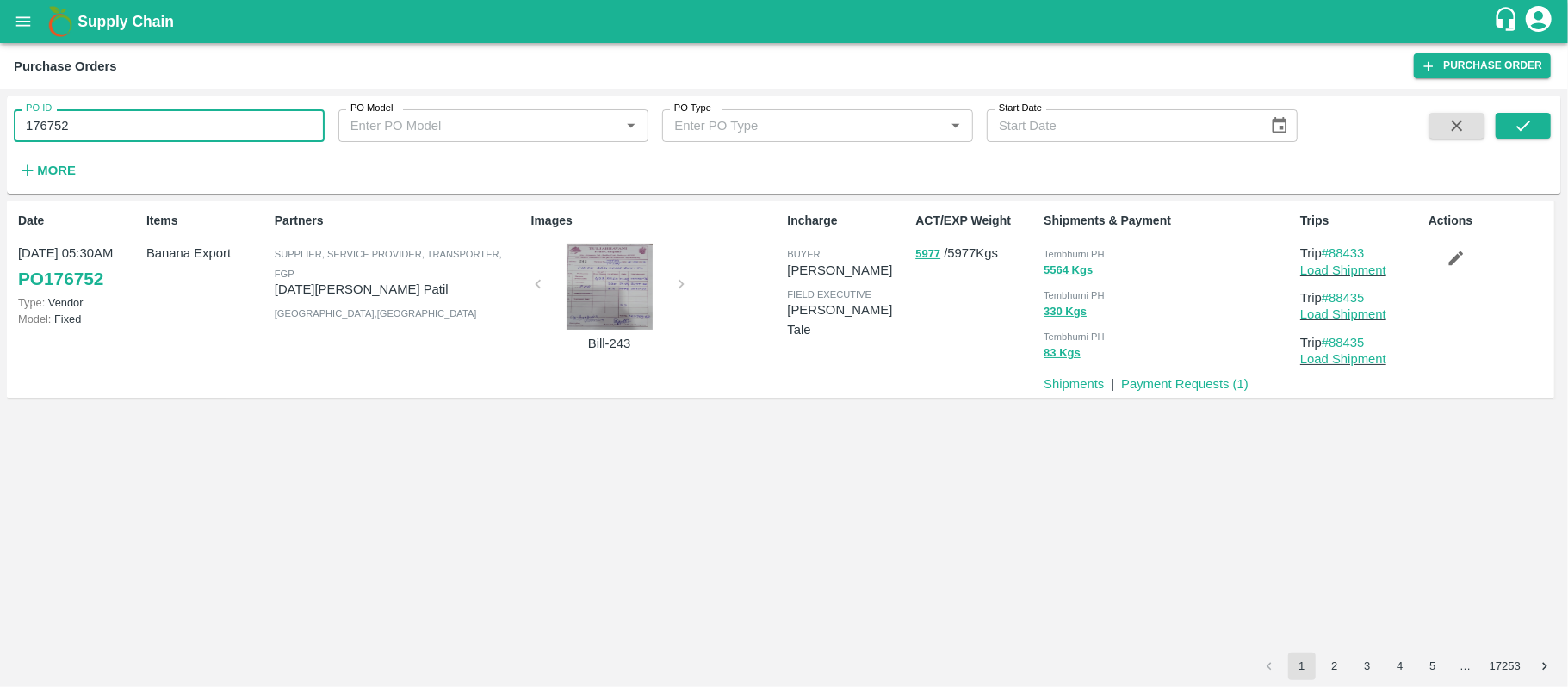
paste input "text"
click at [170, 134] on input "176752" at bounding box center [169, 126] width 311 height 33
type input "176581"
click at [1514, 121] on icon "submit" at bounding box center [1524, 126] width 19 height 19
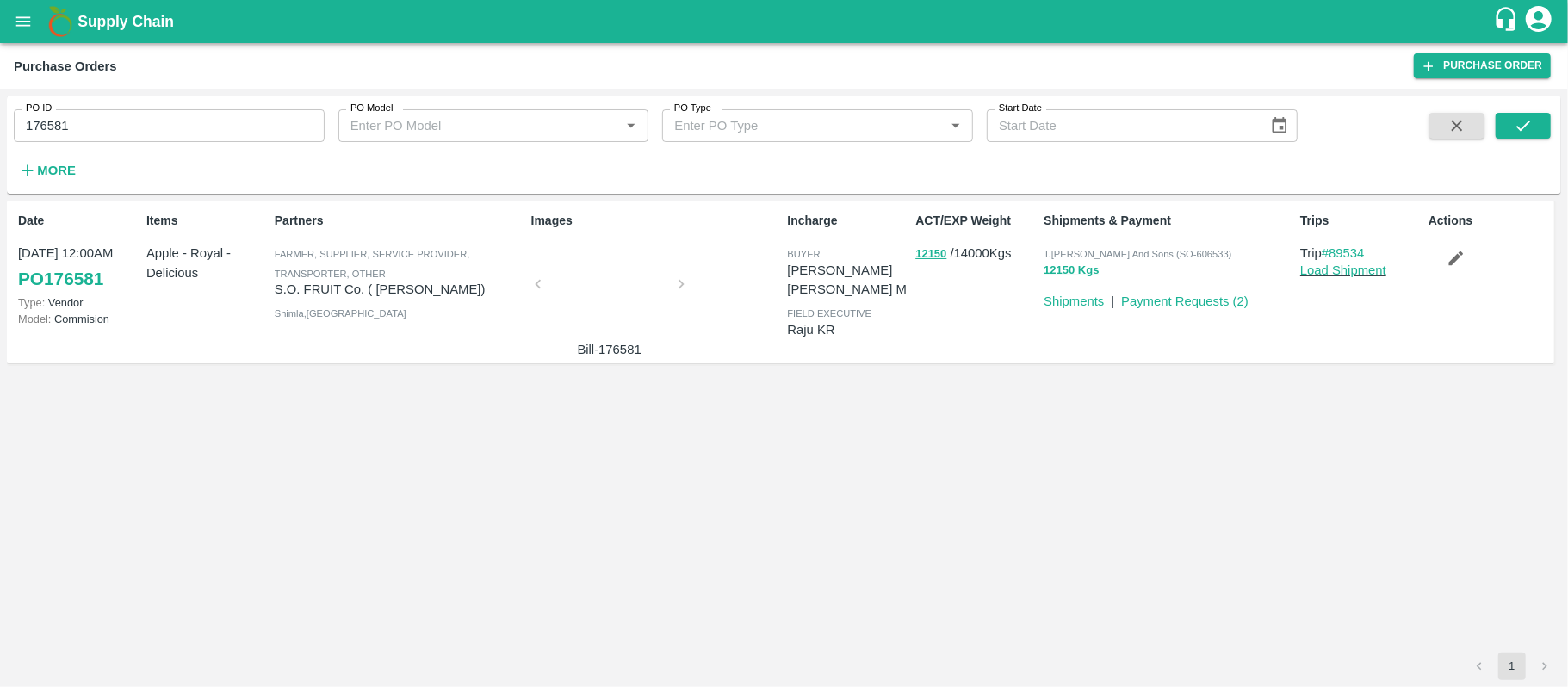
click at [197, 128] on input "176581" at bounding box center [169, 126] width 311 height 33
paste input "text"
type input "176677"
click at [1523, 126] on icon "submit" at bounding box center [1524, 126] width 19 height 19
